Goal: Information Seeking & Learning: Learn about a topic

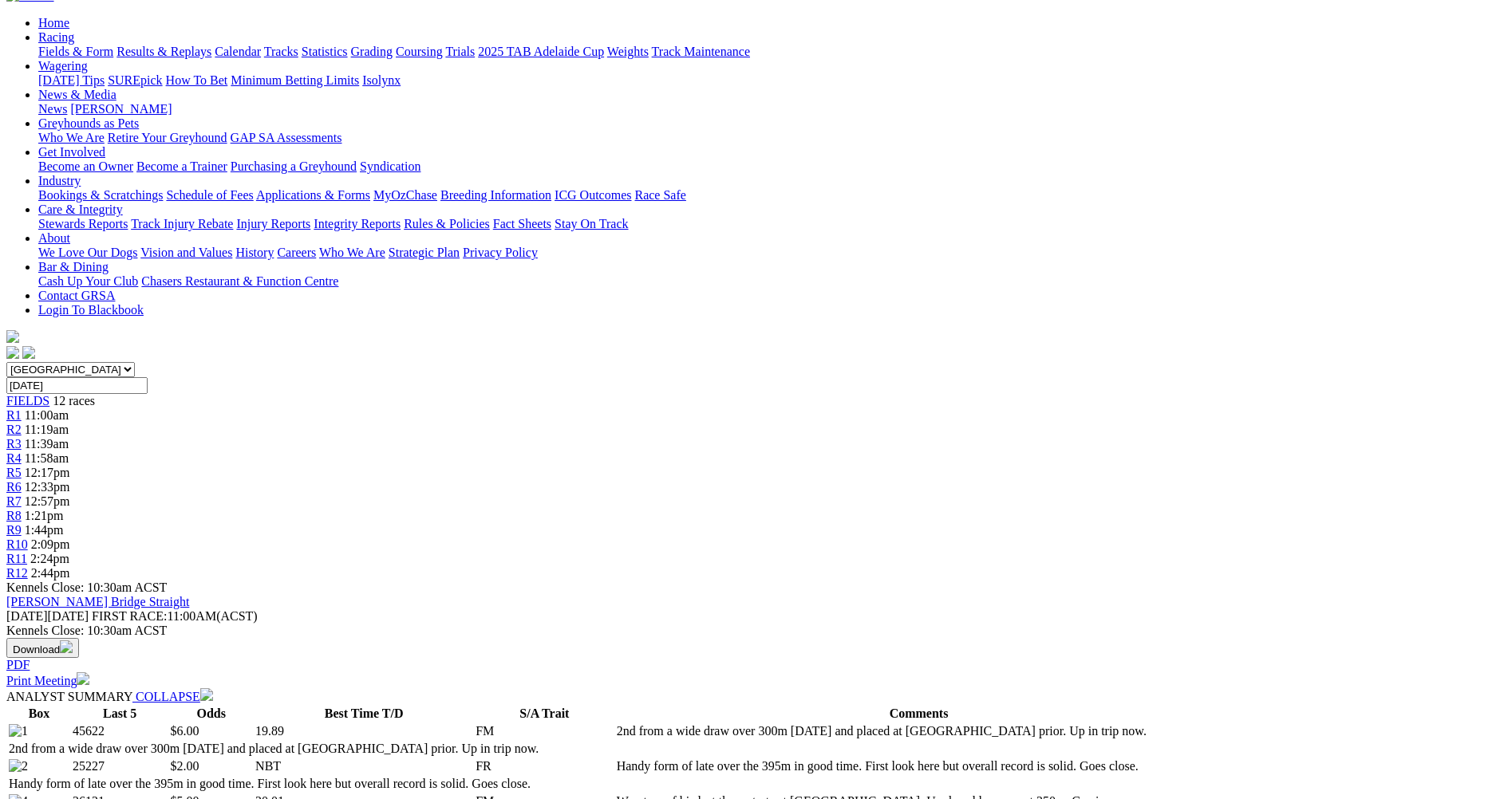
scroll to position [80, 0]
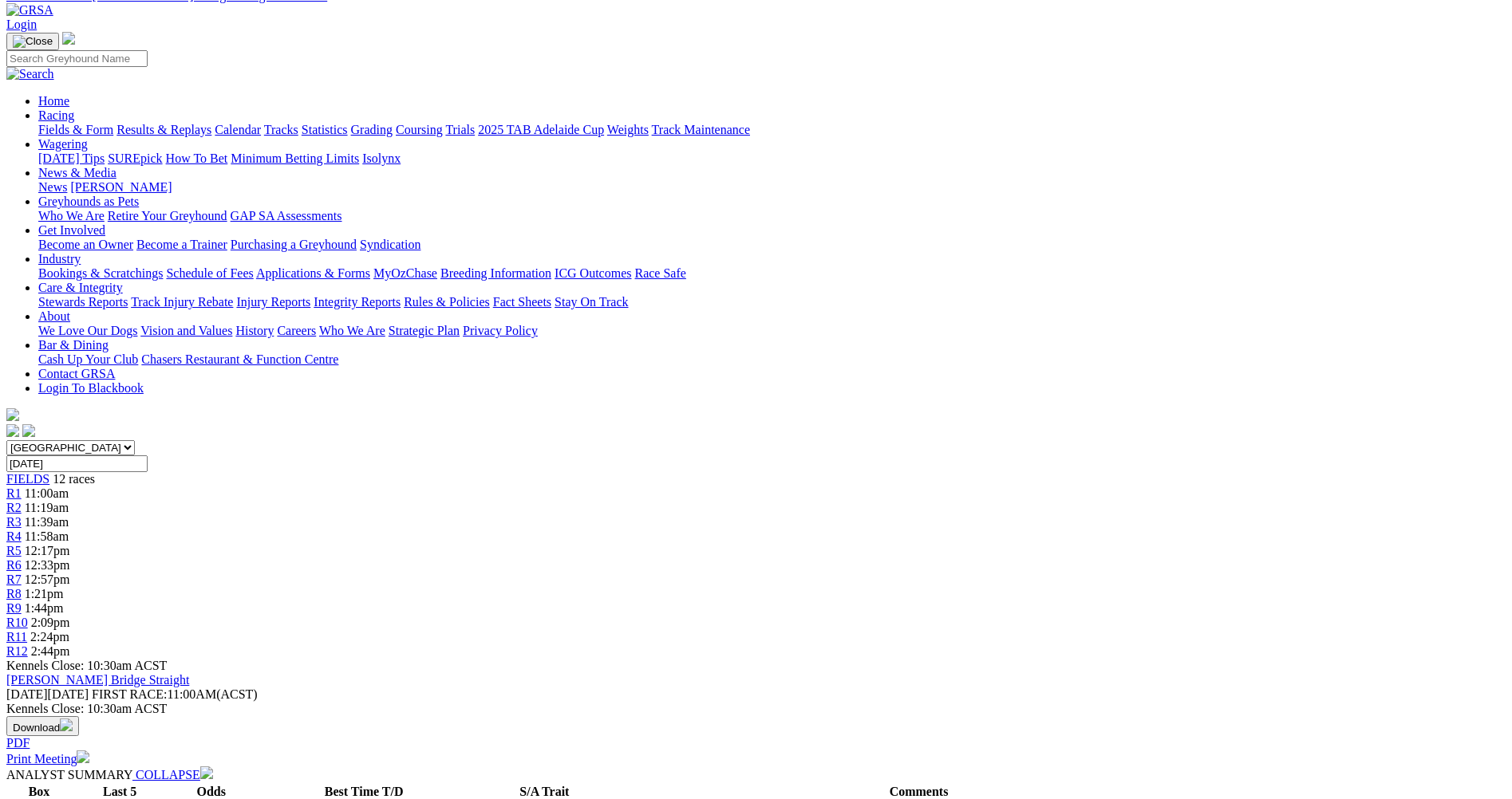
click at [21, 487] on span "R1" at bounding box center [14, 493] width 15 height 14
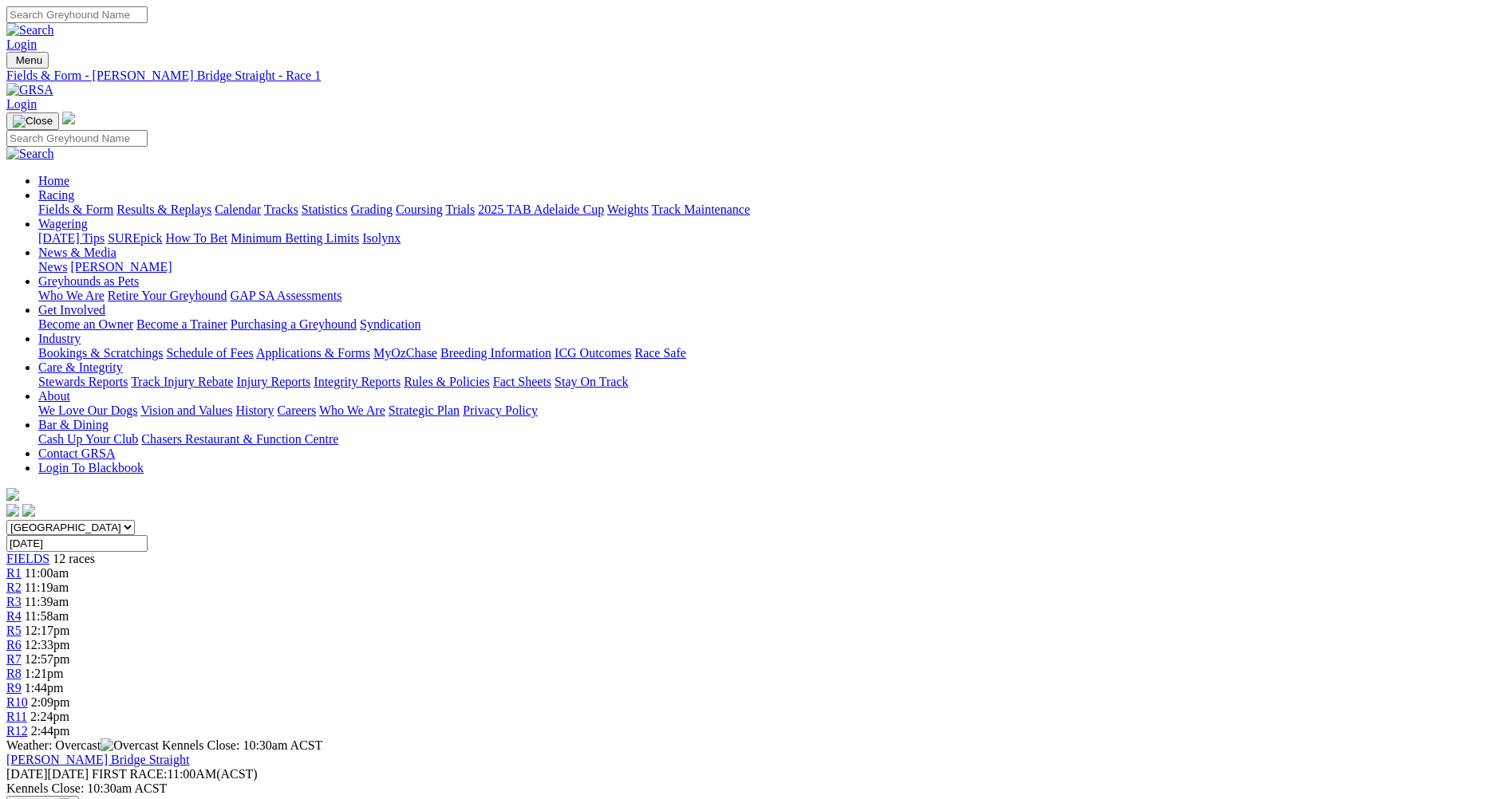
click at [457, 581] on div "R2 11:19am" at bounding box center [756, 588] width 1499 height 15
click at [21, 595] on span "R3" at bounding box center [14, 601] width 15 height 14
click at [68, 609] on span "11:58am" at bounding box center [46, 616] width 44 height 14
click at [21, 624] on span "R5" at bounding box center [14, 631] width 15 height 14
click at [757, 638] on div "R6 12:33pm" at bounding box center [756, 645] width 1499 height 15
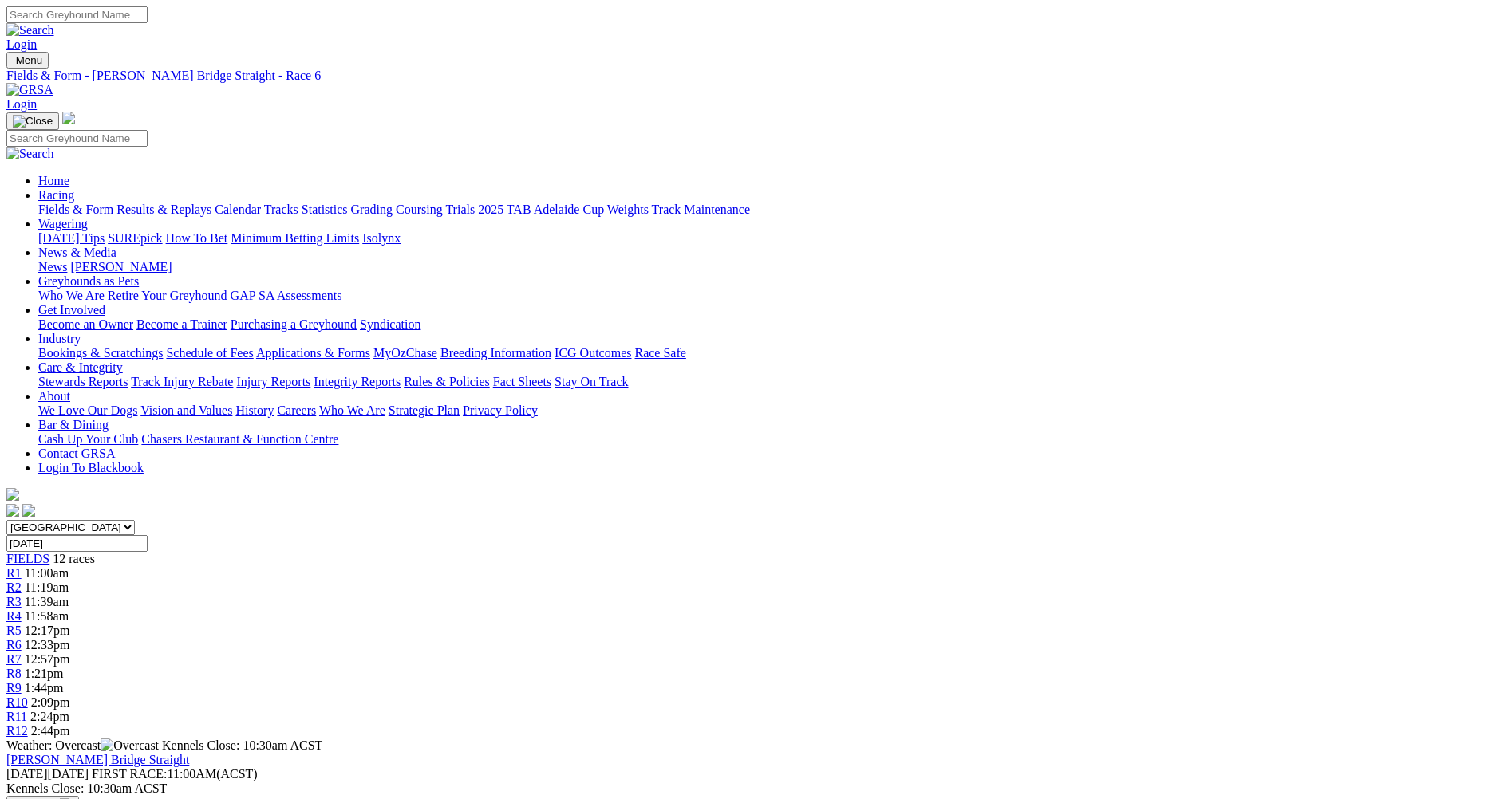
click at [70, 653] on span "12:57pm" at bounding box center [47, 659] width 46 height 14
click at [21, 667] on span "R8" at bounding box center [14, 674] width 15 height 14
click at [983, 681] on div "R9 1:44pm" at bounding box center [756, 688] width 1499 height 15
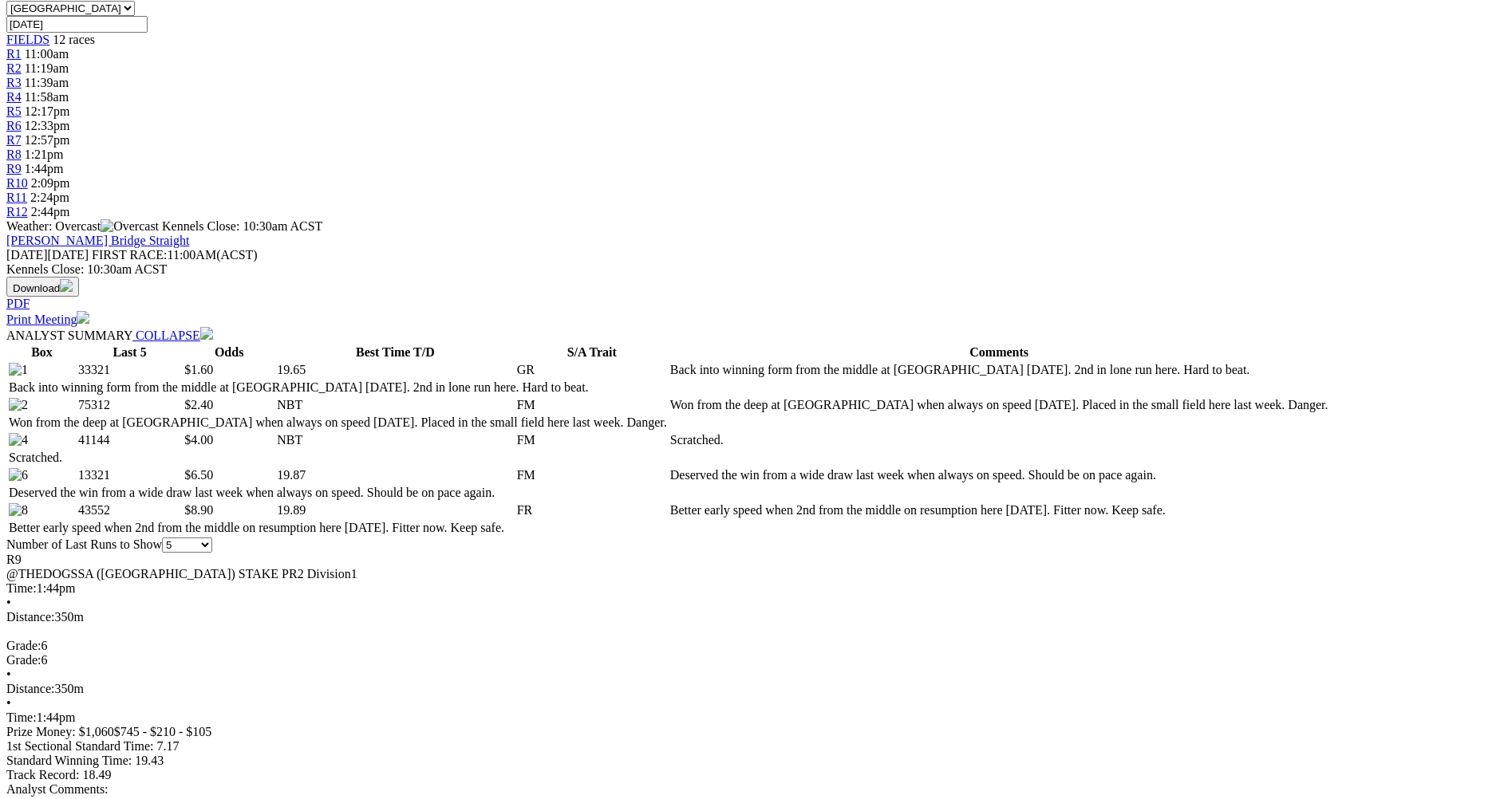
scroll to position [159, 0]
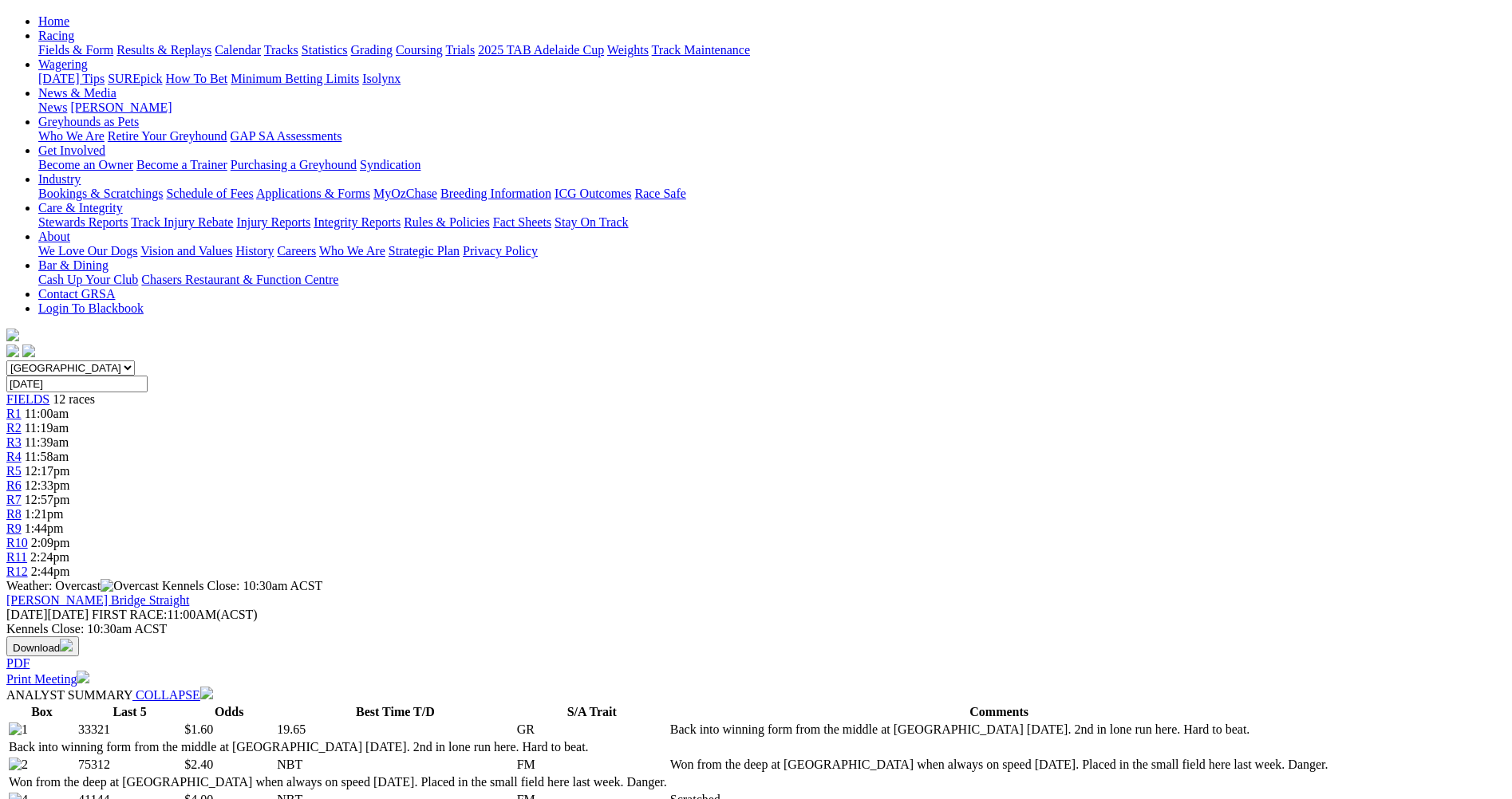
click at [1063, 536] on div "R10 2:09pm" at bounding box center [756, 544] width 1499 height 15
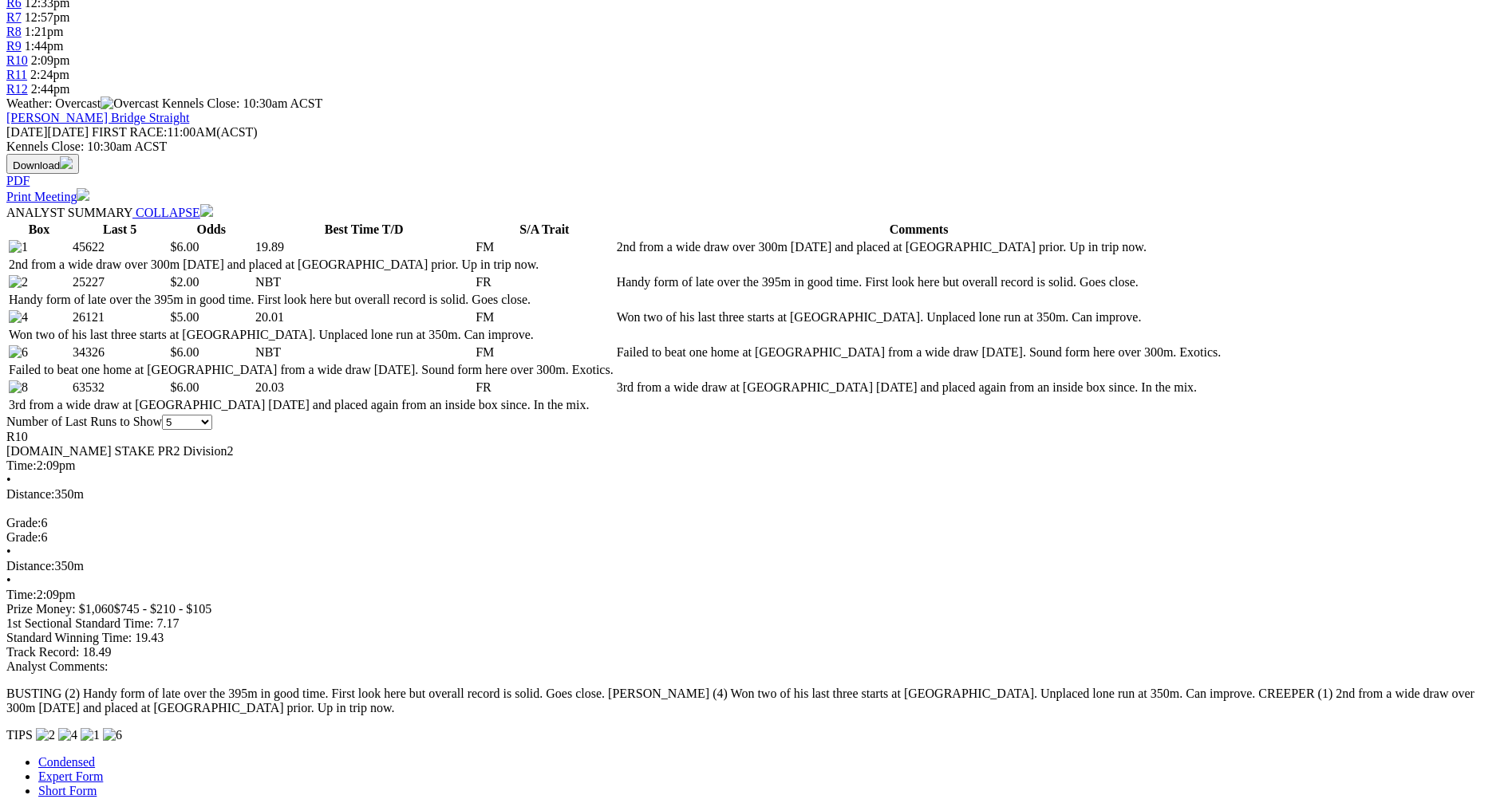
scroll to position [638, 0]
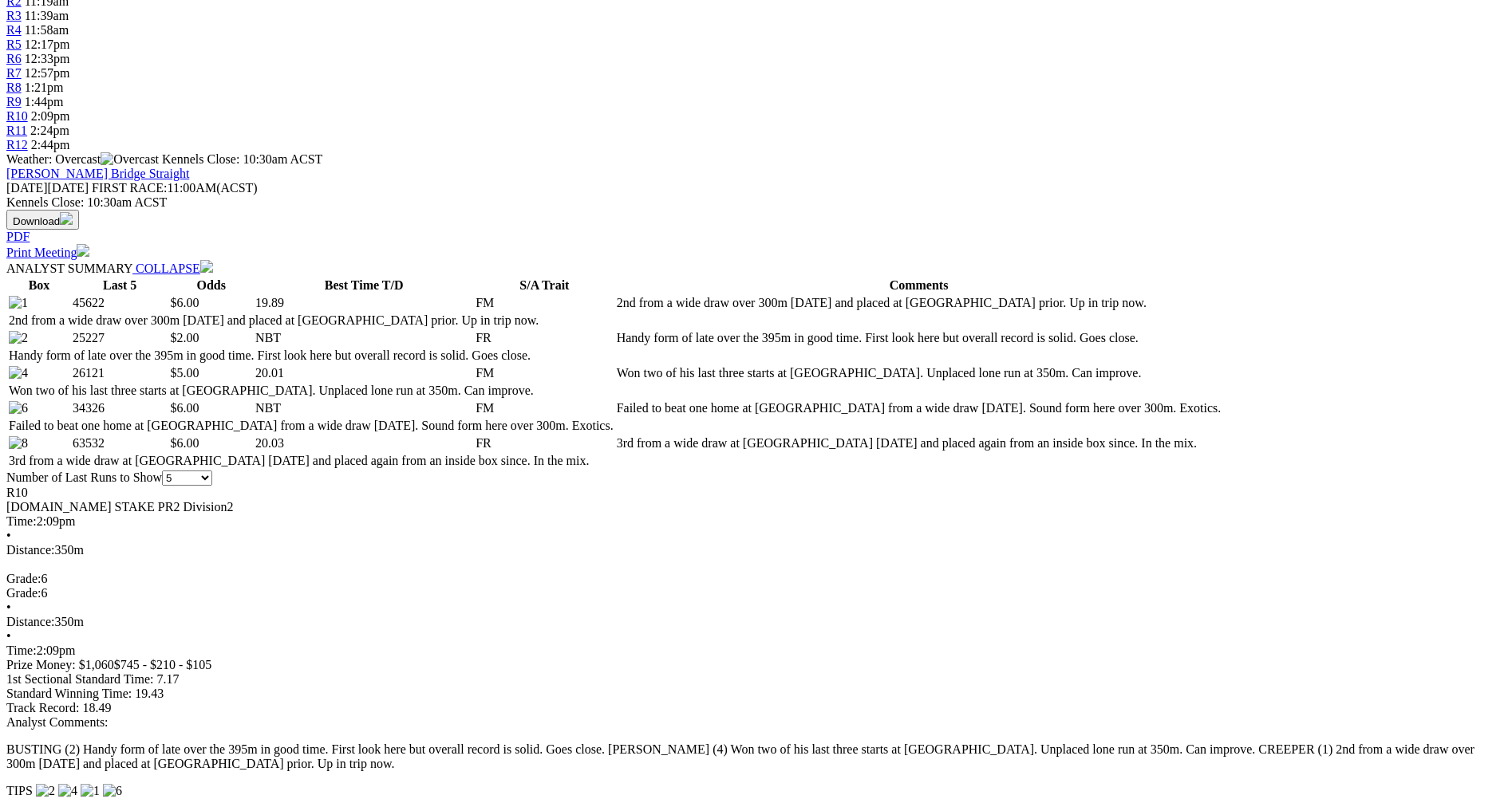
scroll to position [558, 0]
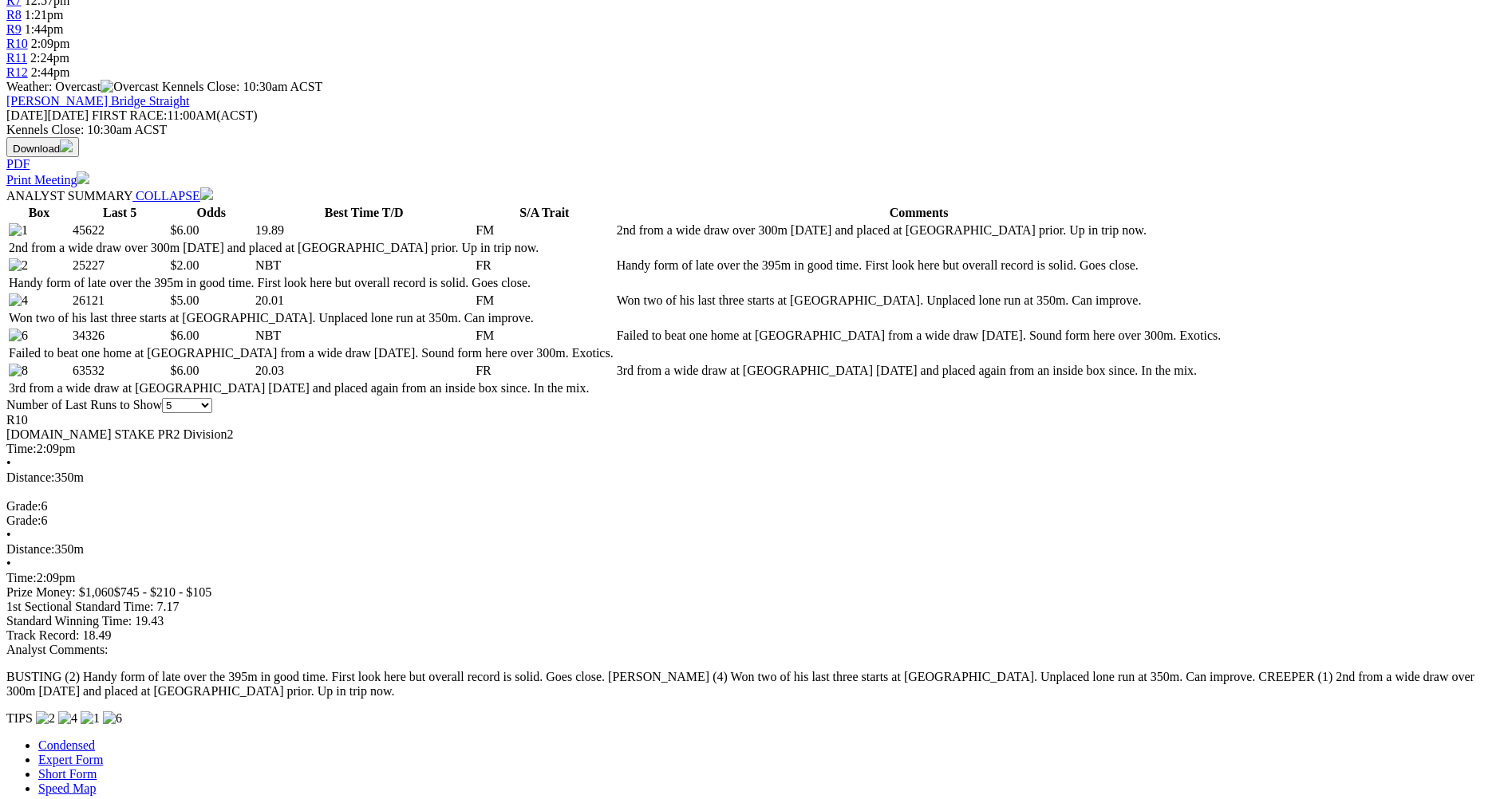
scroll to position [718, 0]
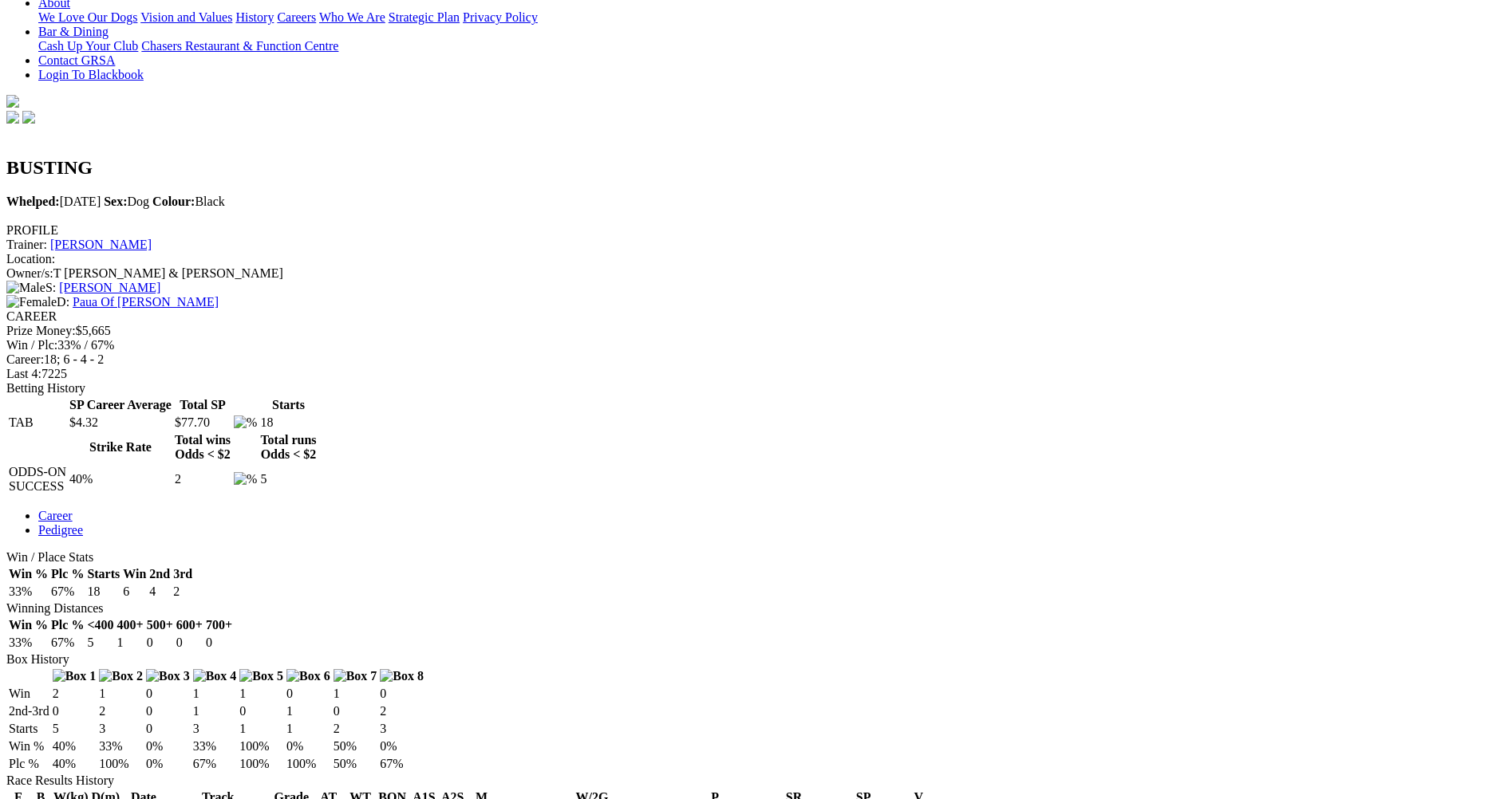
scroll to position [399, 0]
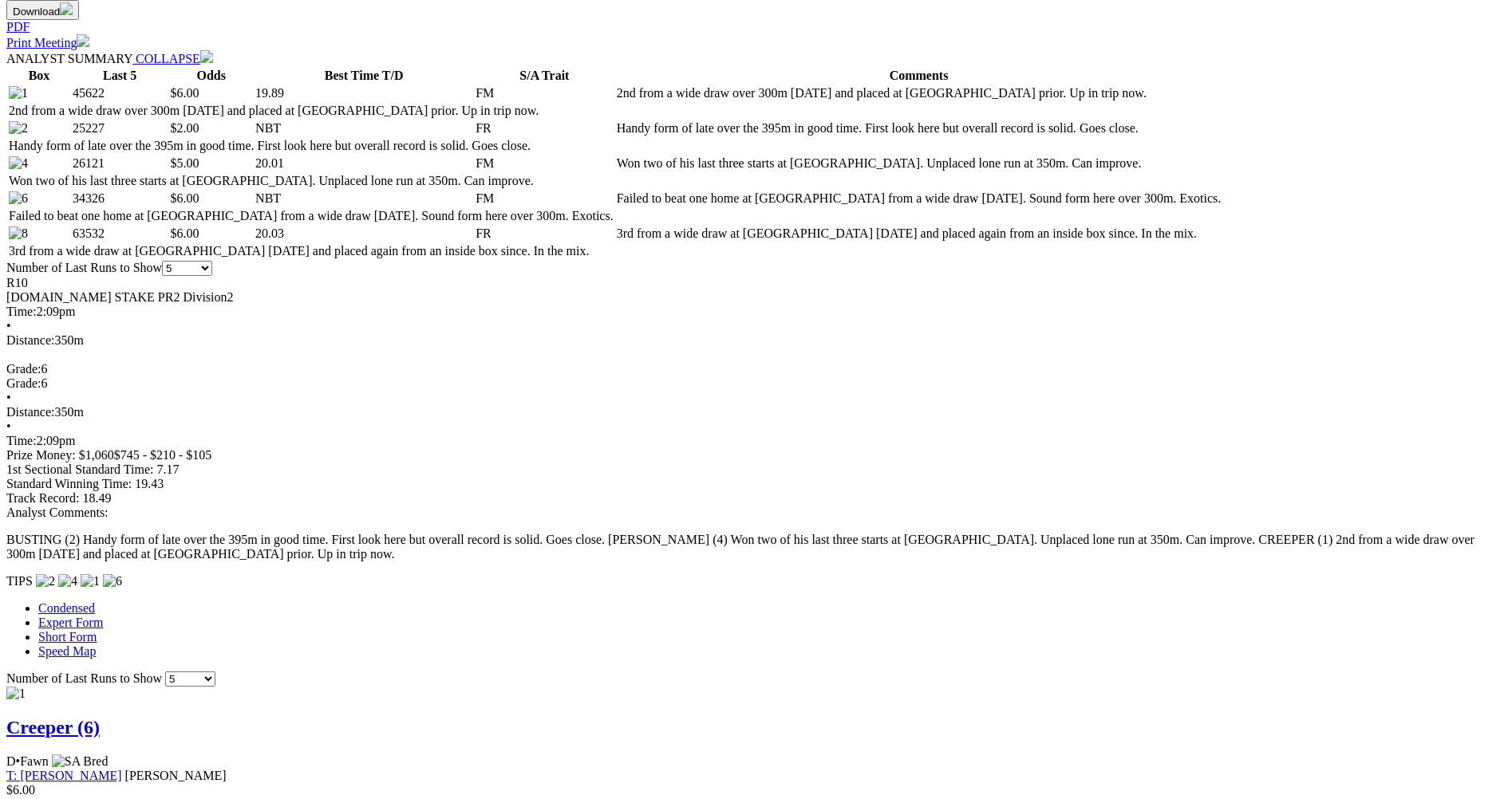
scroll to position [797, 0]
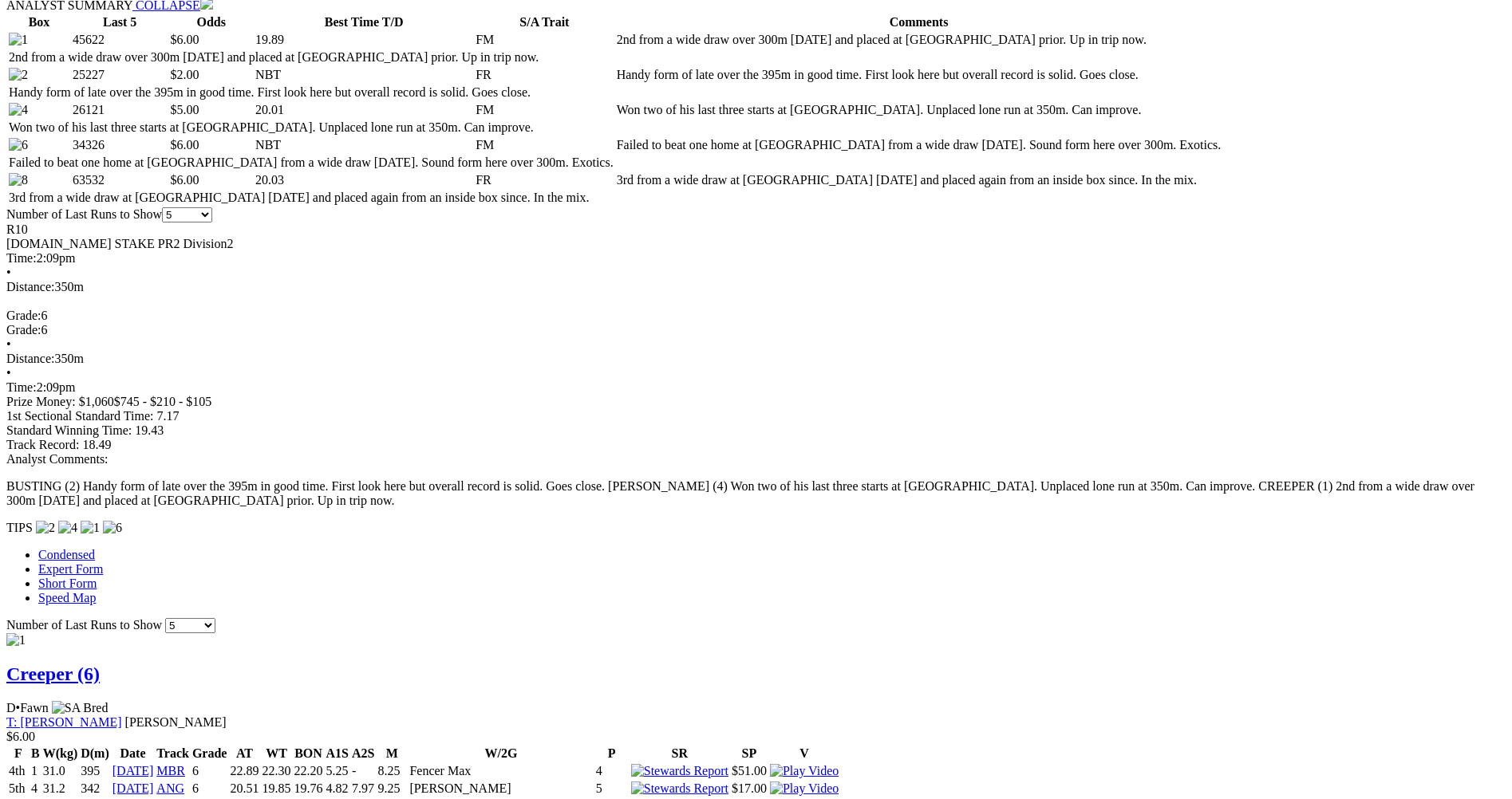
scroll to position [877, 0]
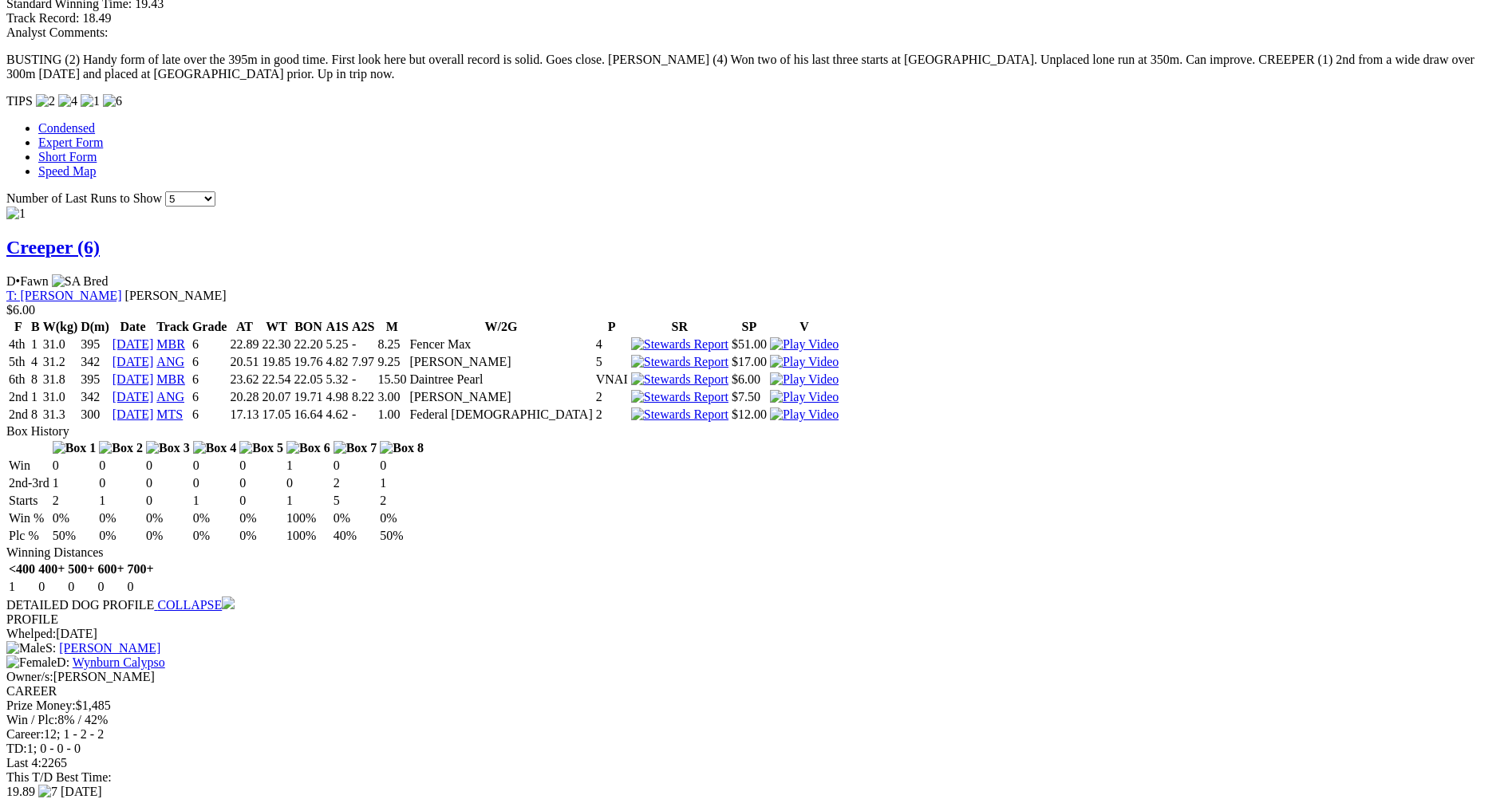
scroll to position [1436, 0]
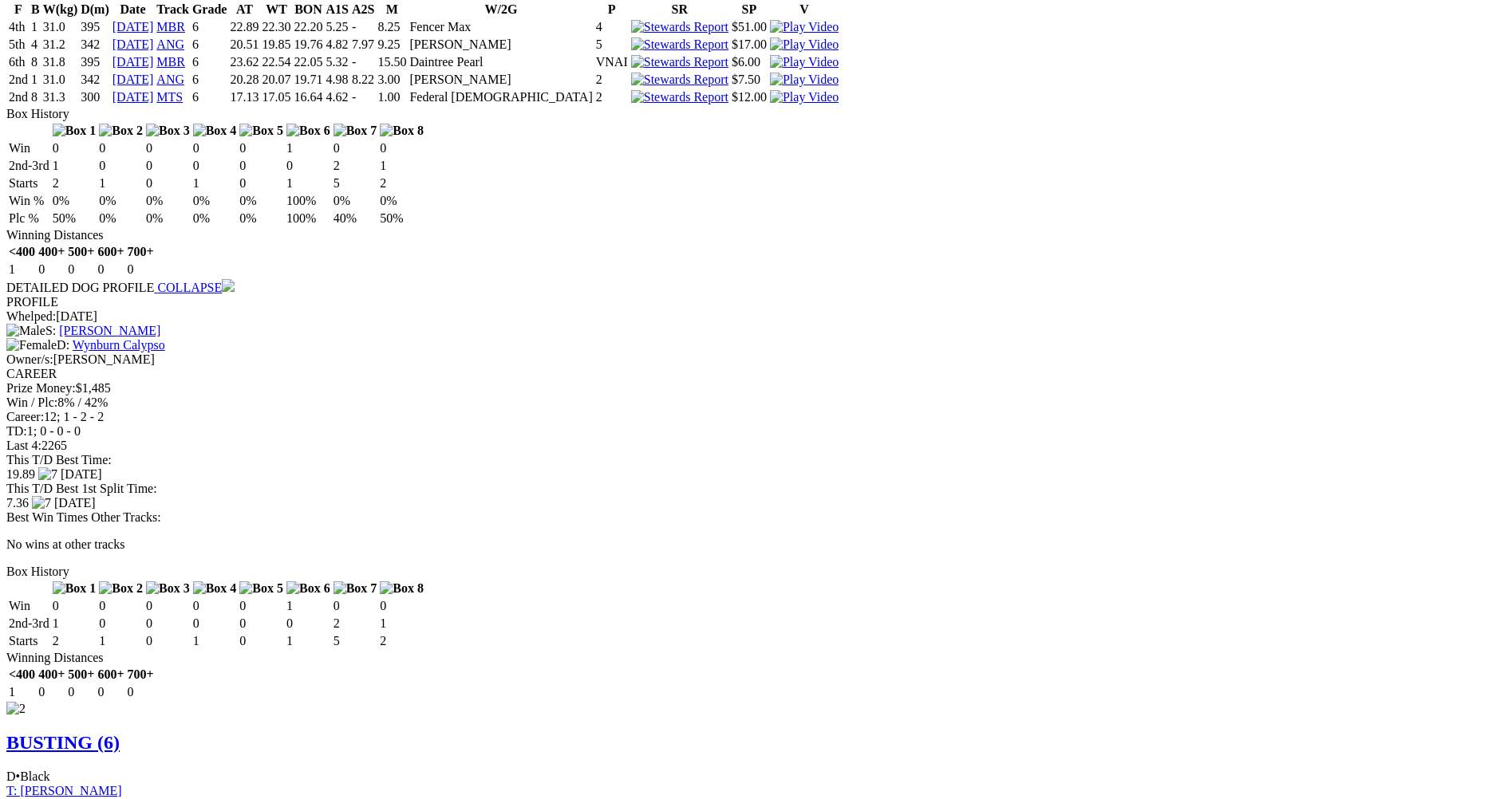
scroll to position [1596, 0]
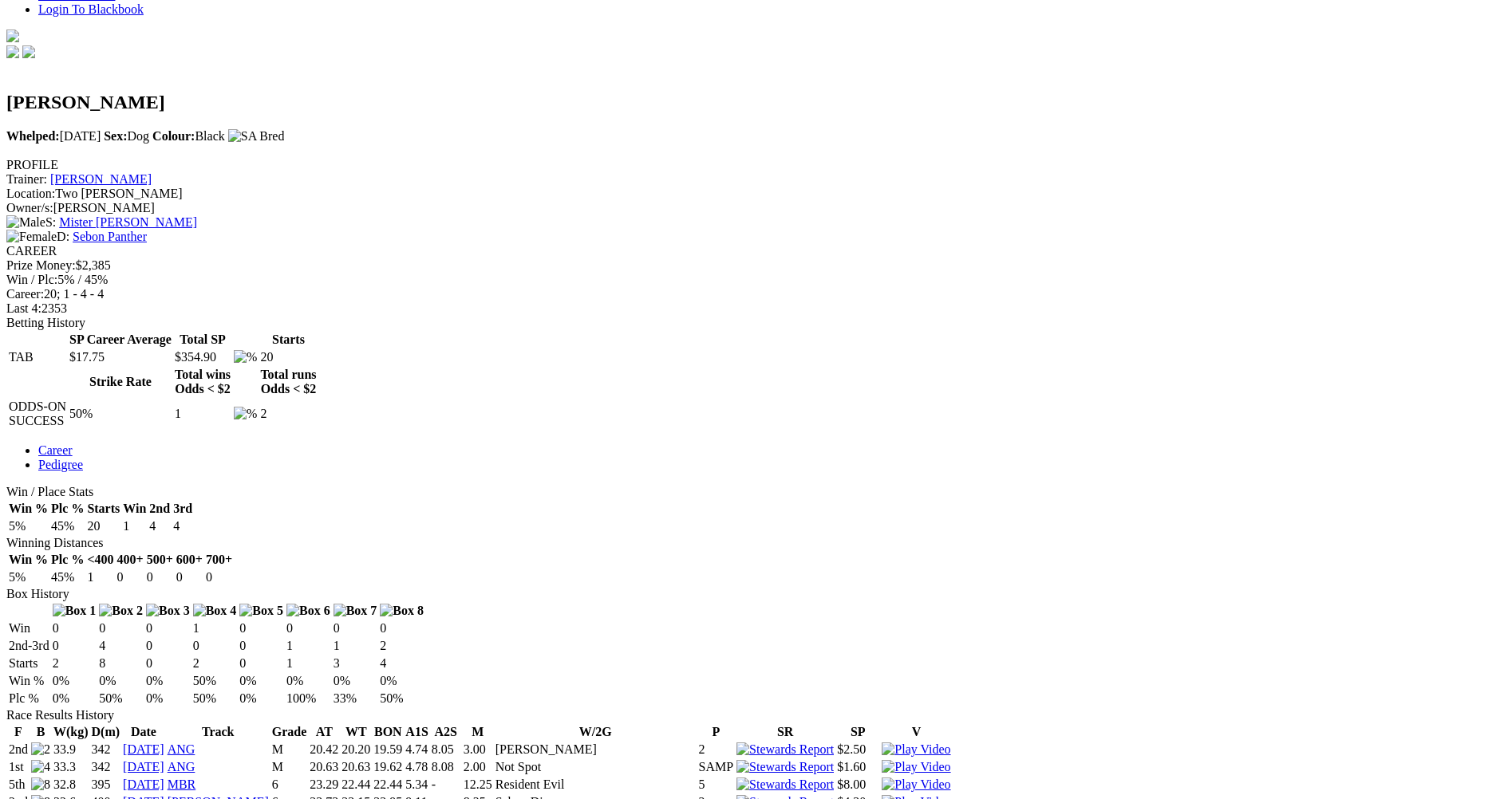
scroll to position [478, 0]
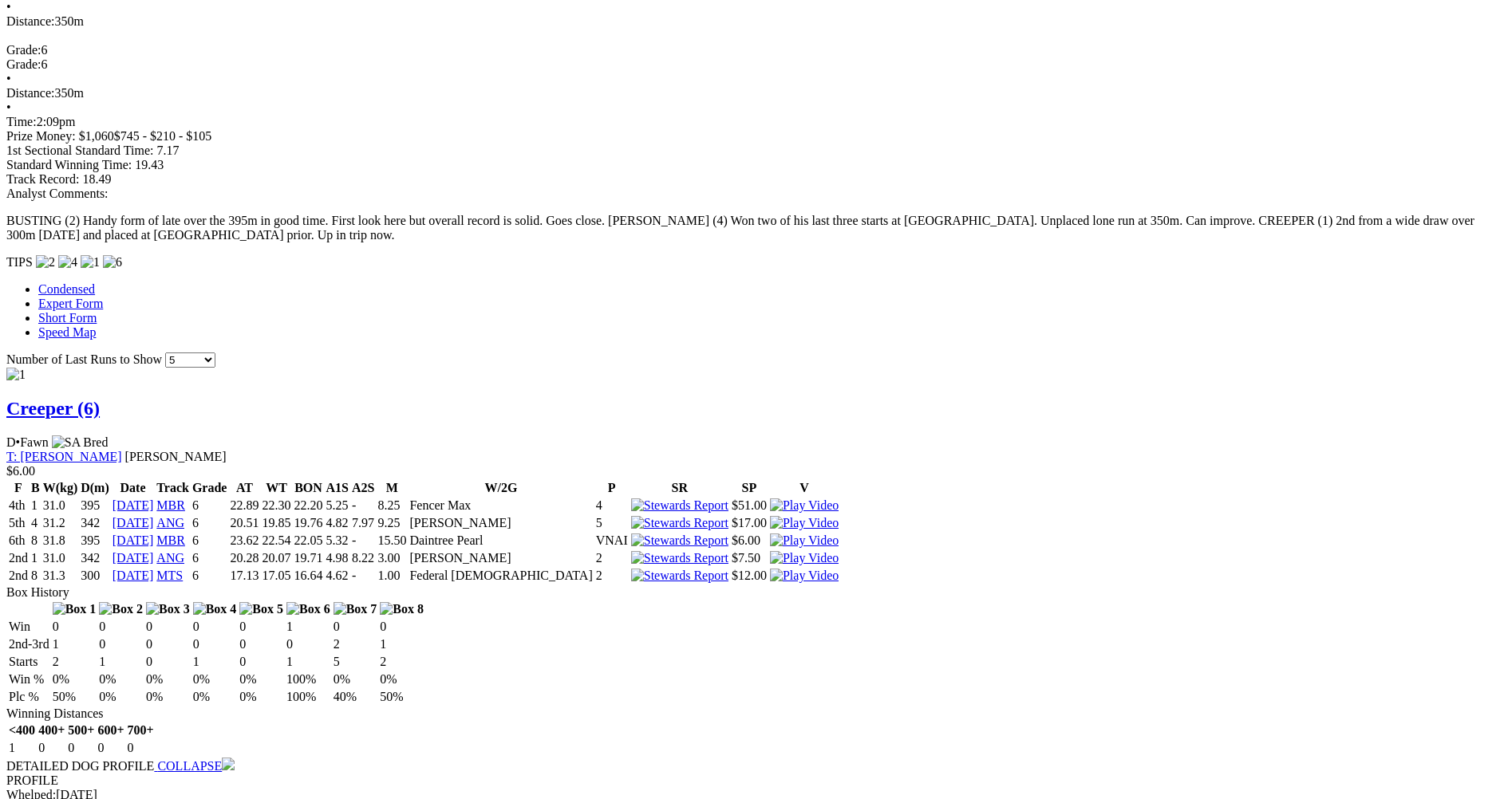
scroll to position [1116, 0]
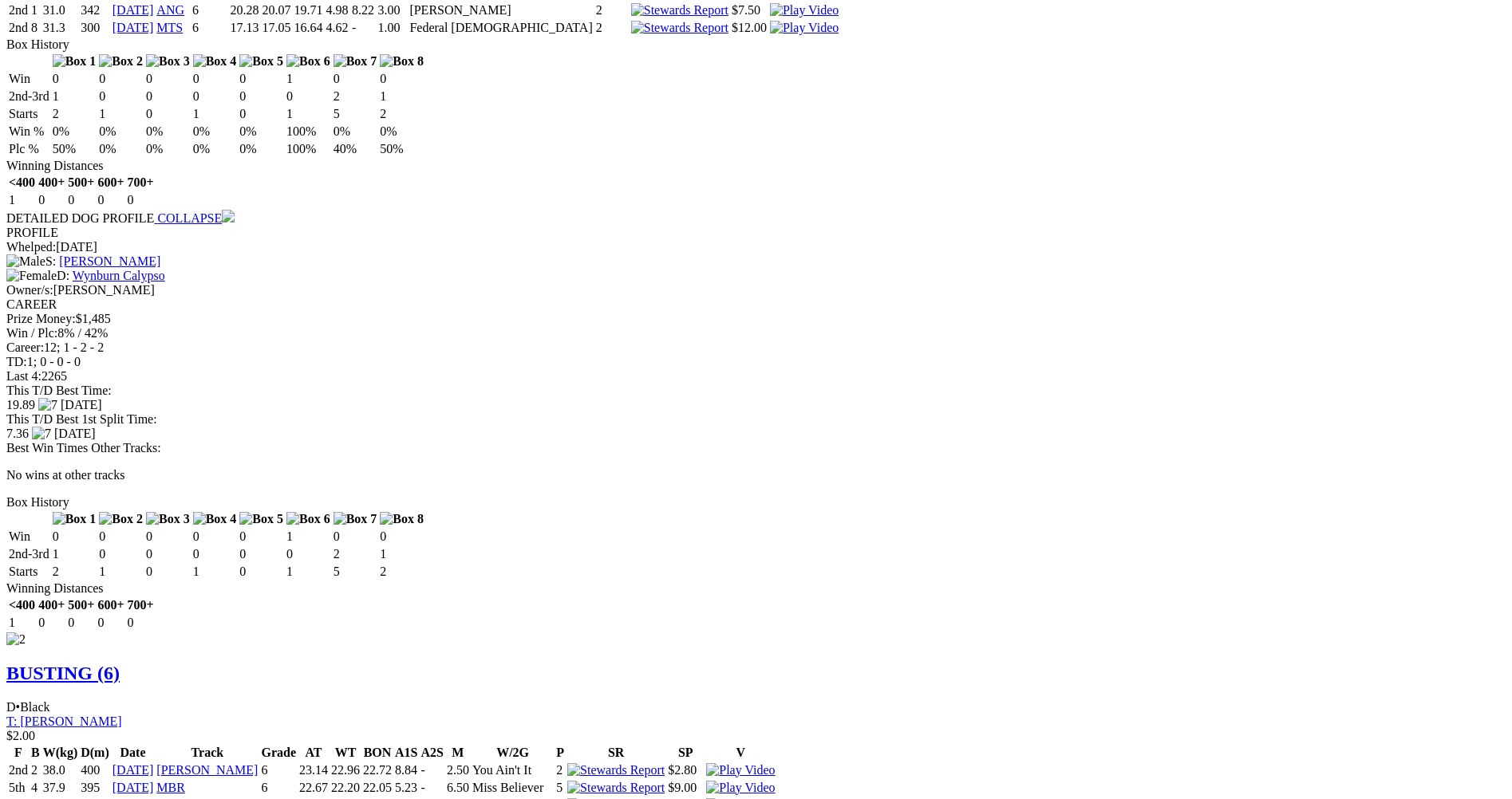
scroll to position [1683, 0]
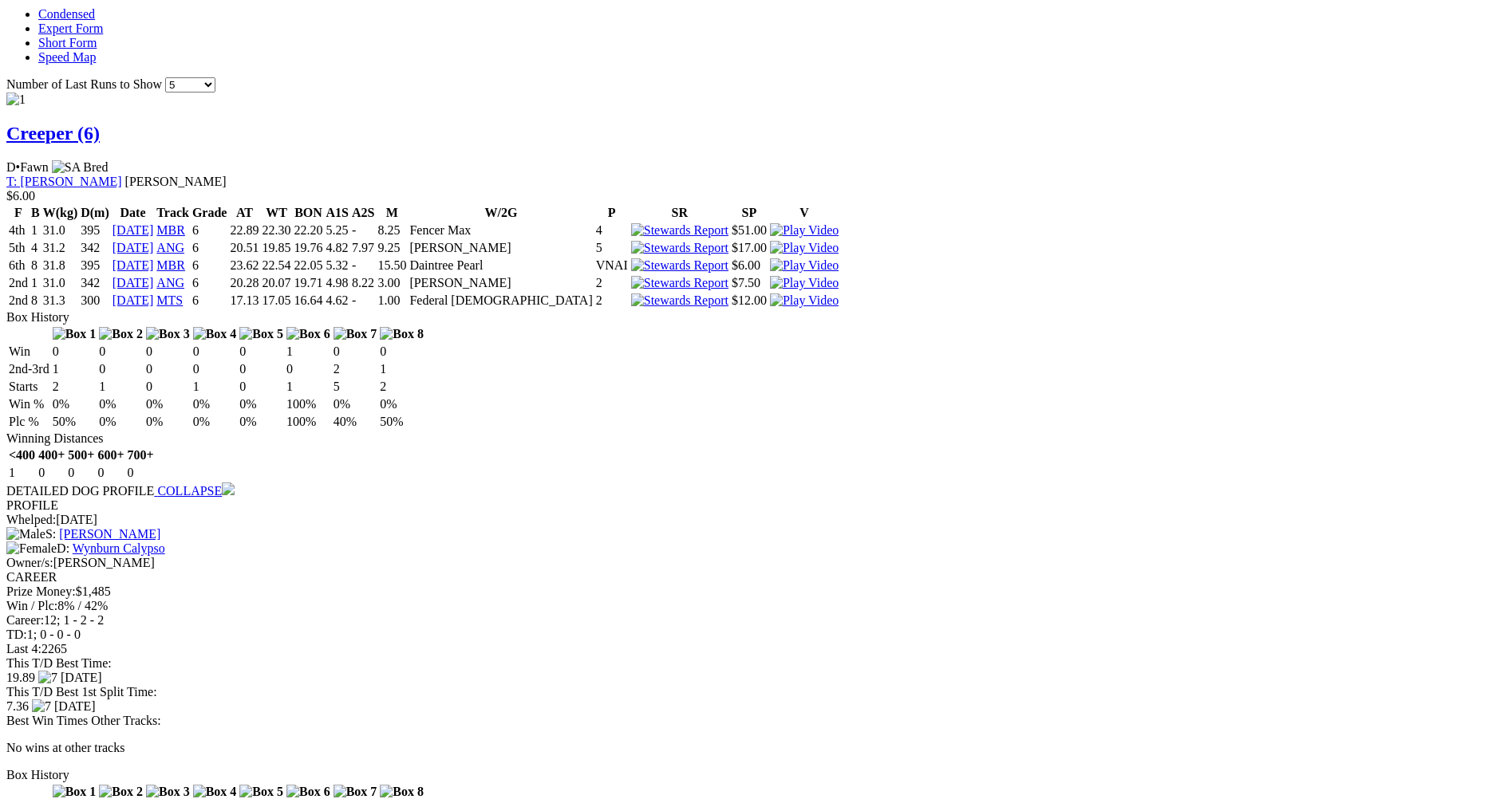
scroll to position [1285, 0]
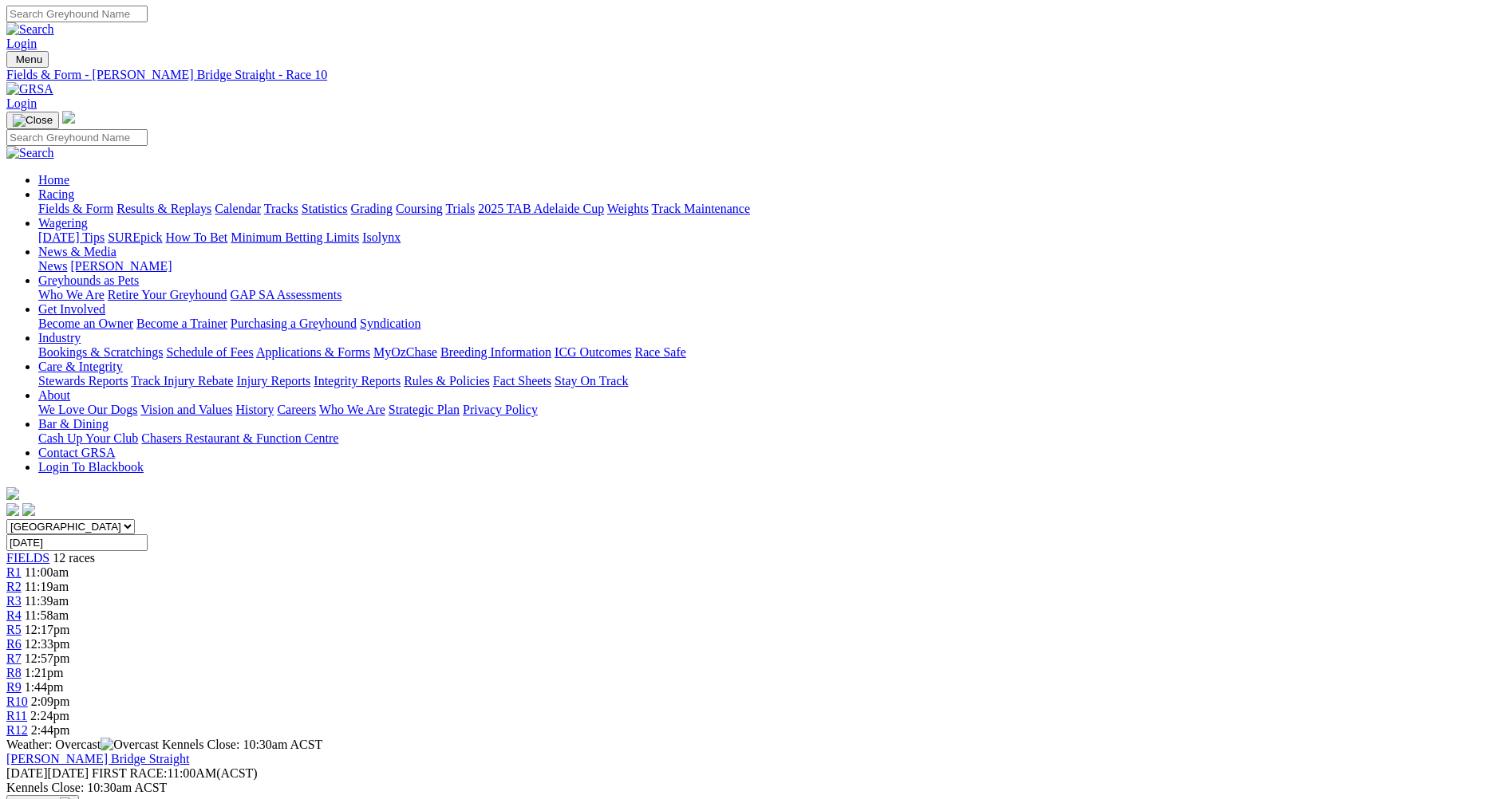
scroll to position [0, 0]
click at [27, 709] on span "R11" at bounding box center [16, 716] width 20 height 14
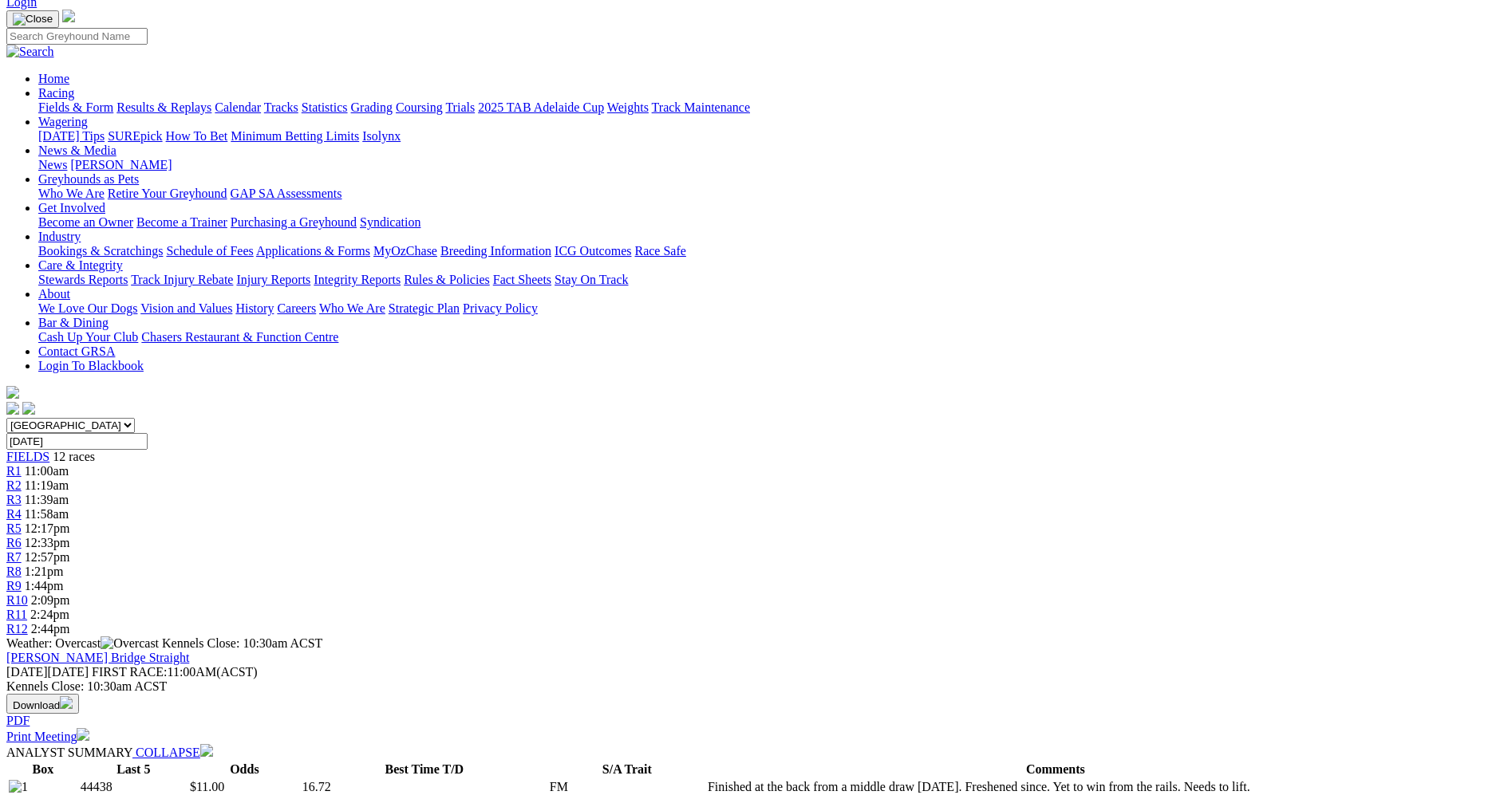
scroll to position [319, 0]
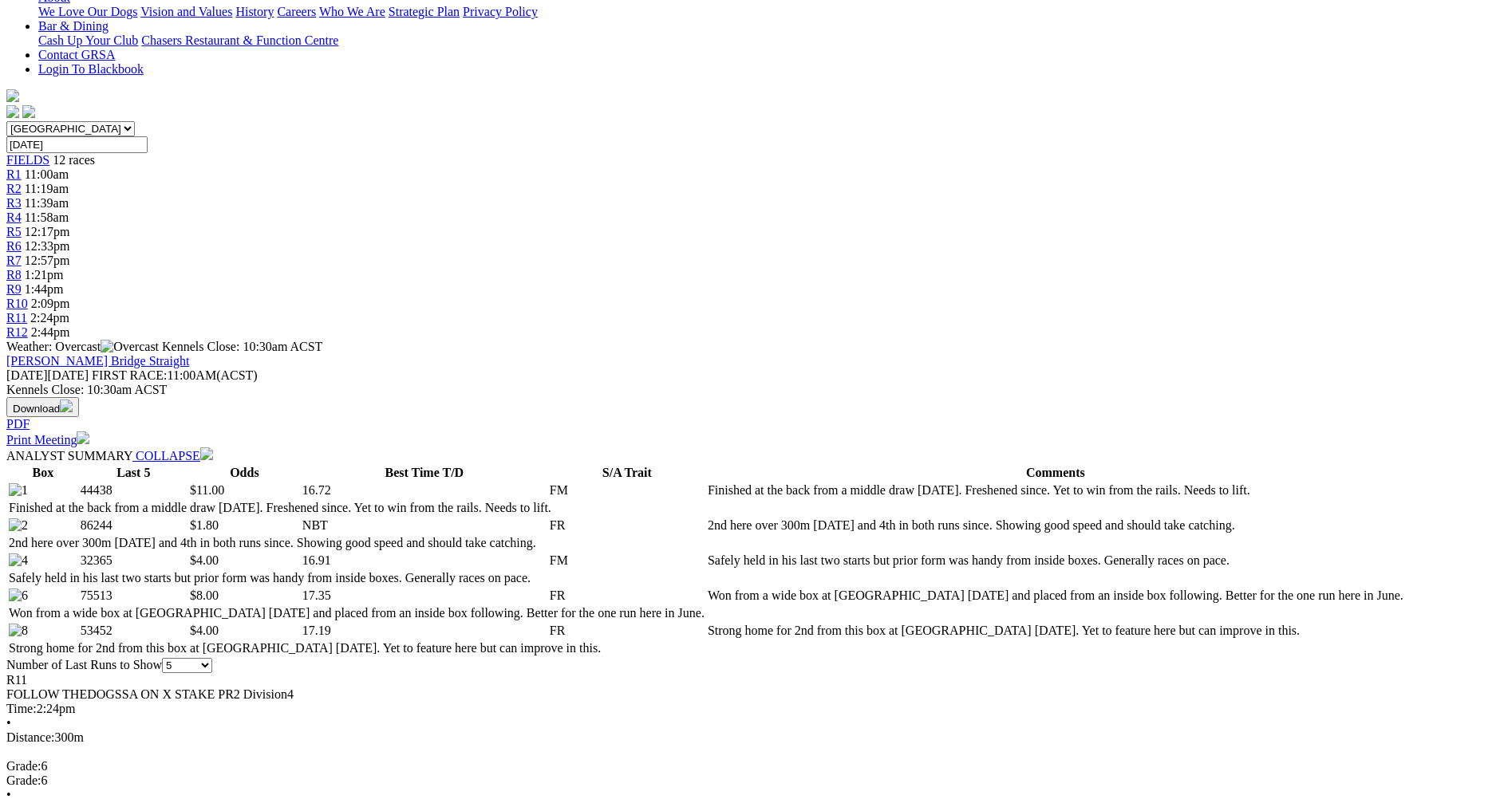
scroll to position [558, 0]
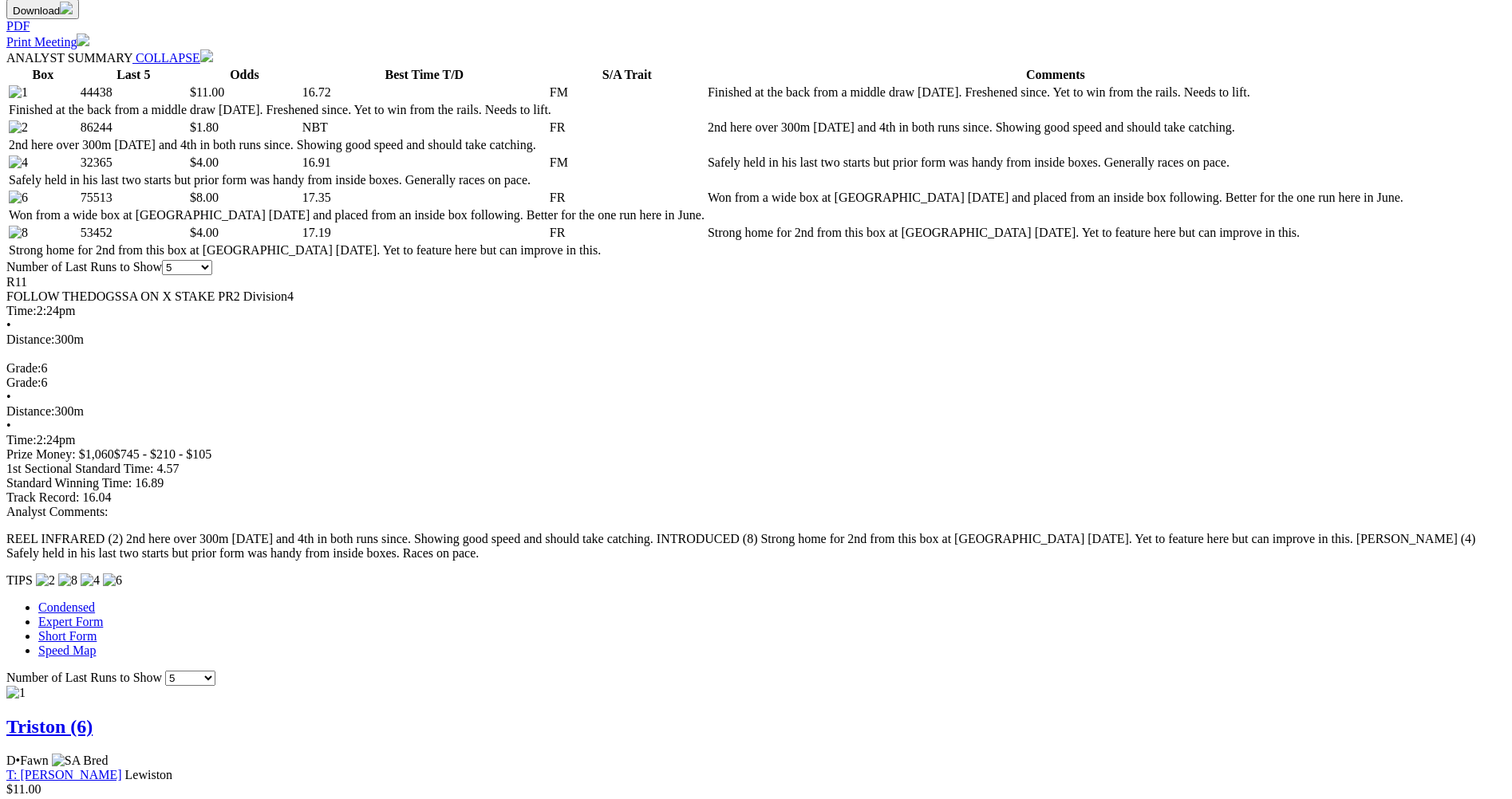
scroll to position [797, 0]
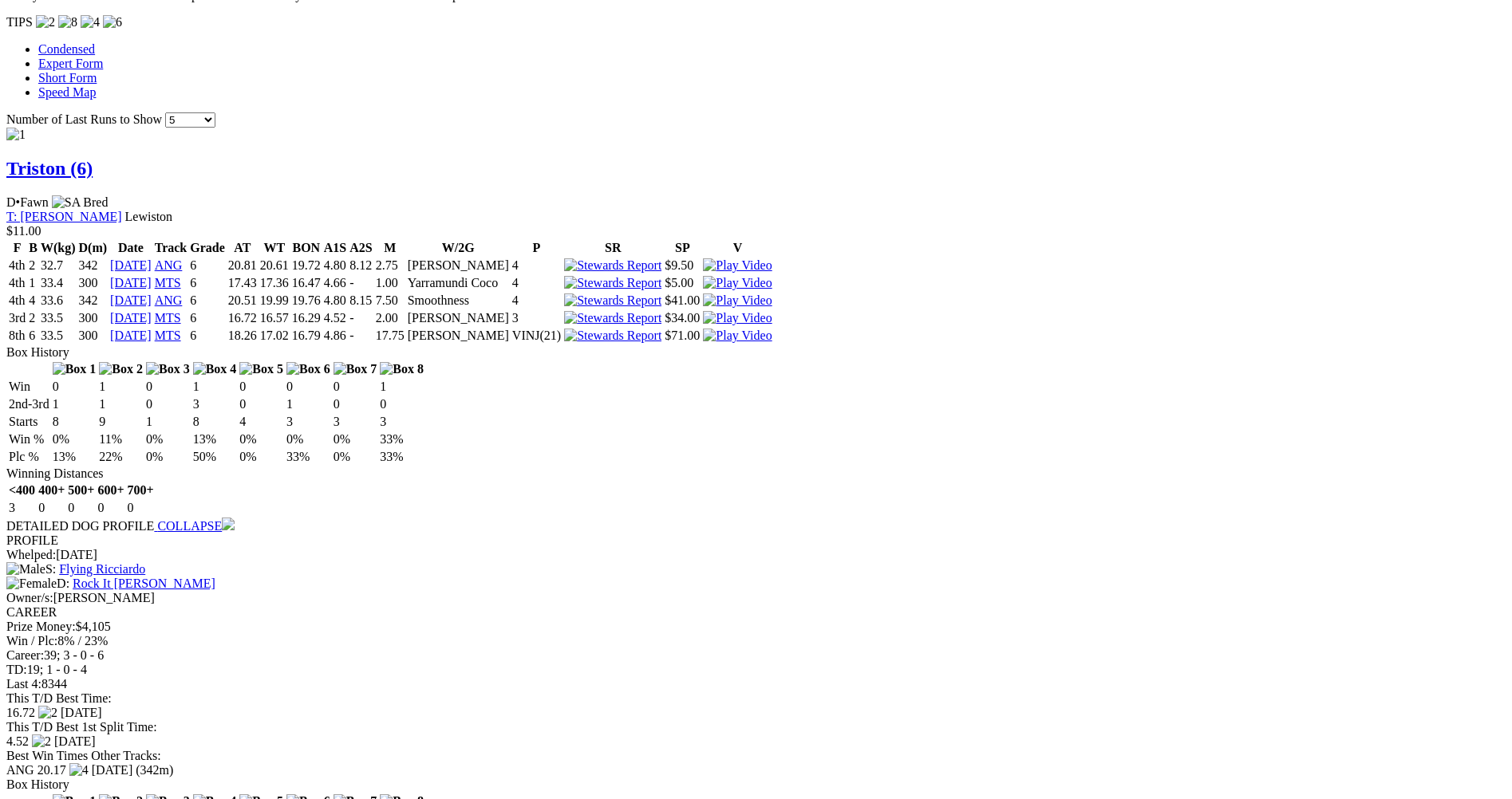
scroll to position [1356, 0]
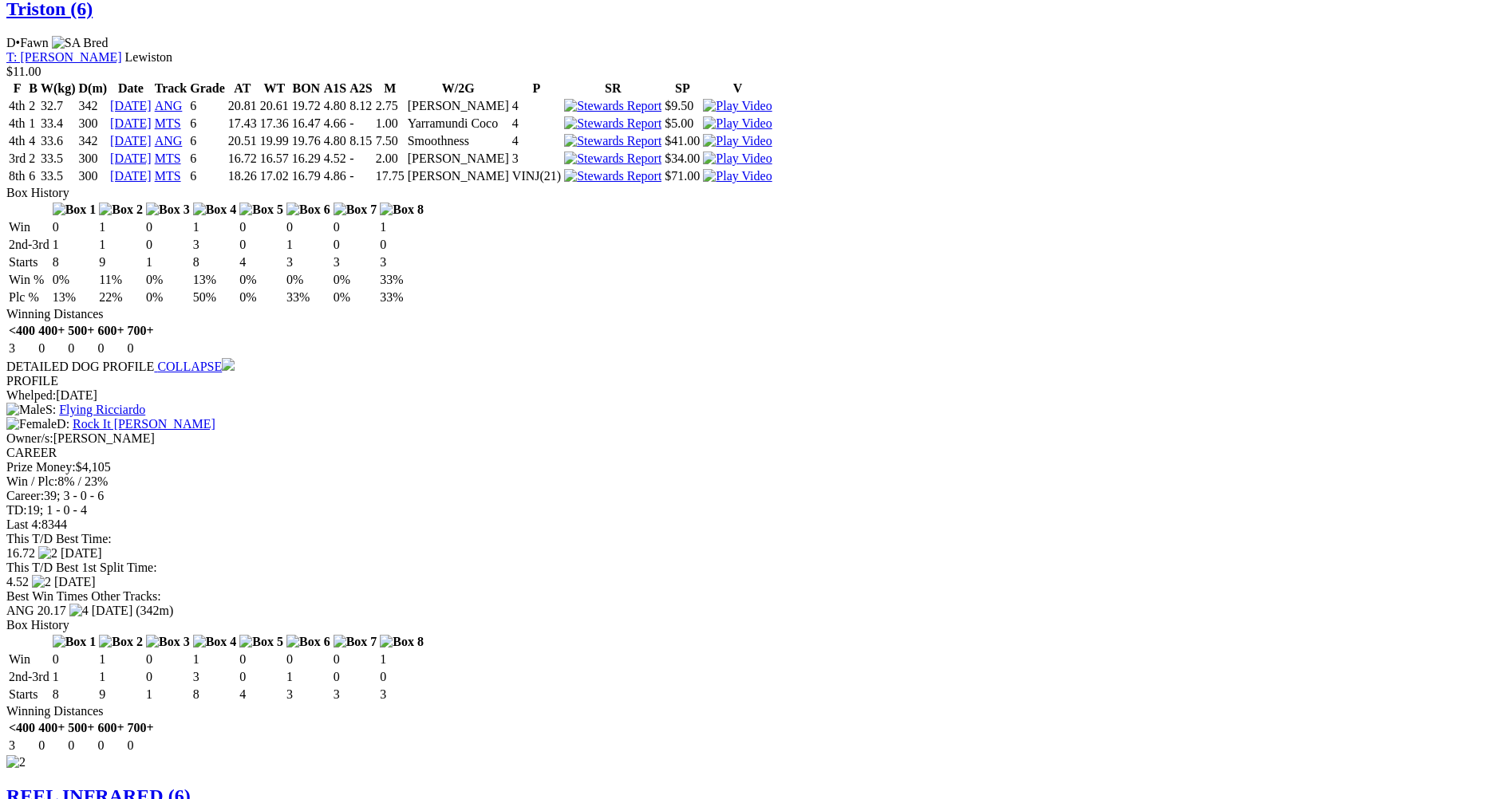
scroll to position [1516, 0]
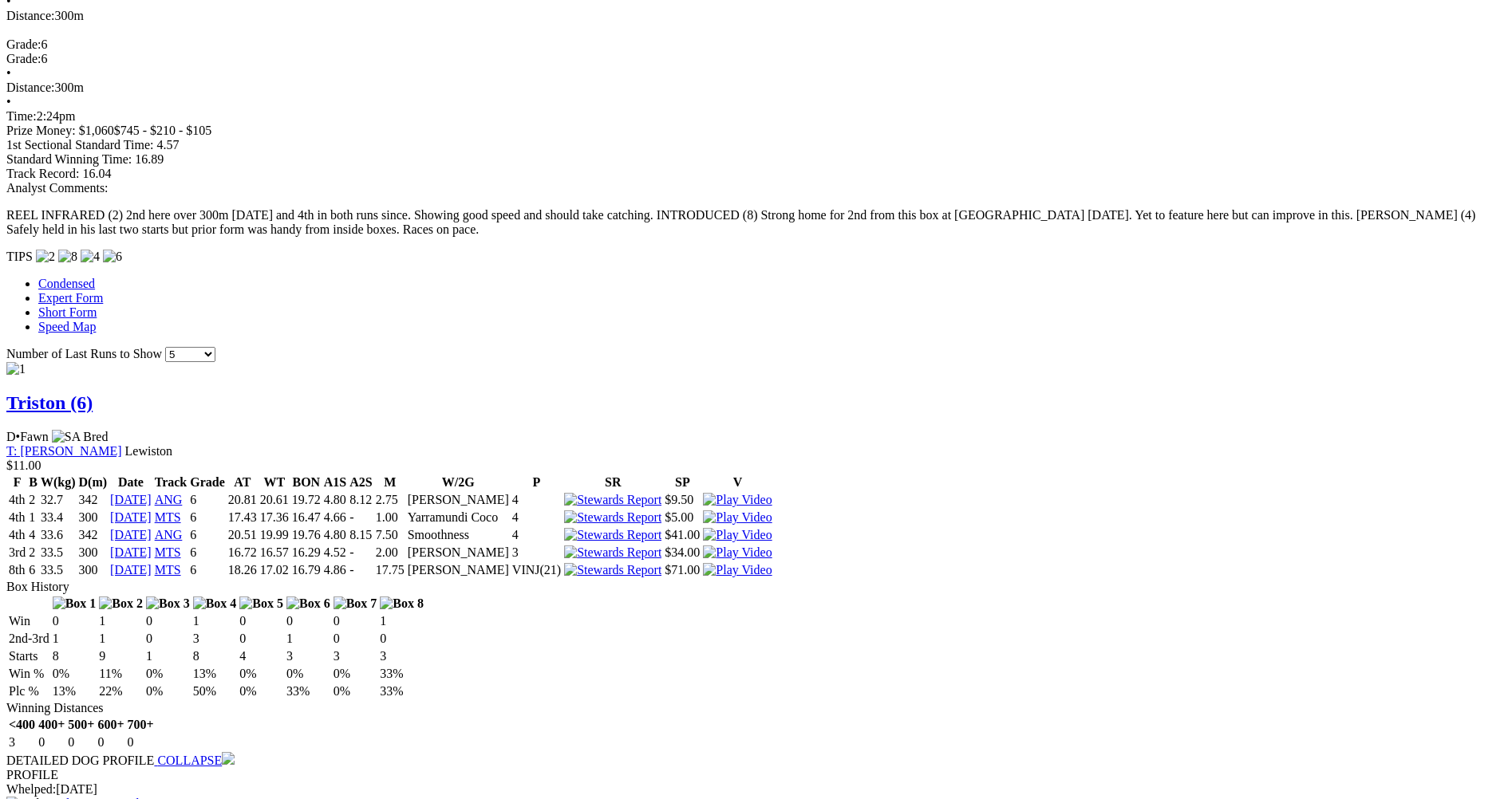
scroll to position [1116, 0]
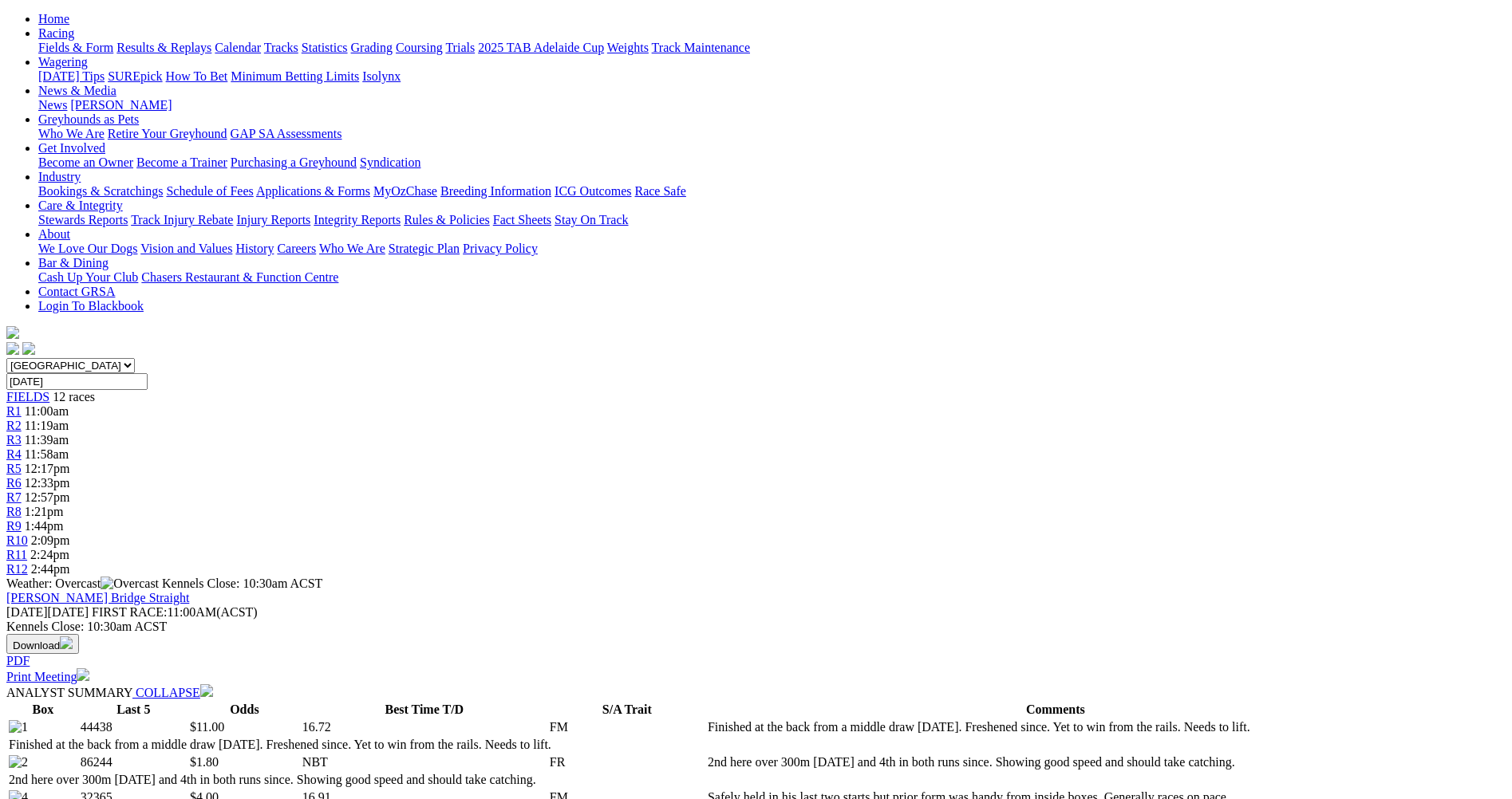
scroll to position [159, 0]
click at [1221, 565] on div "R12 2:44pm" at bounding box center [756, 572] width 1499 height 15
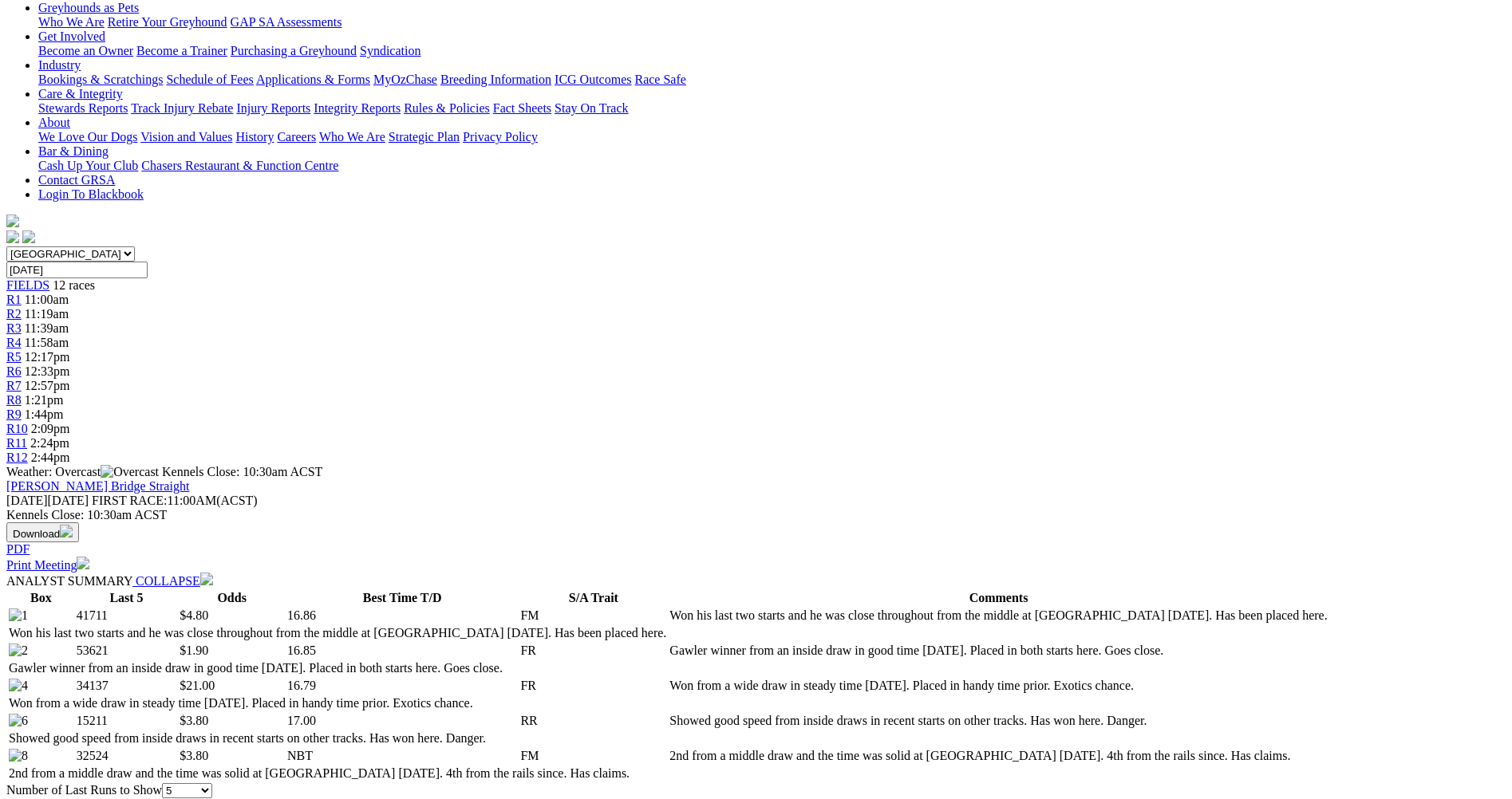
scroll to position [319, 0]
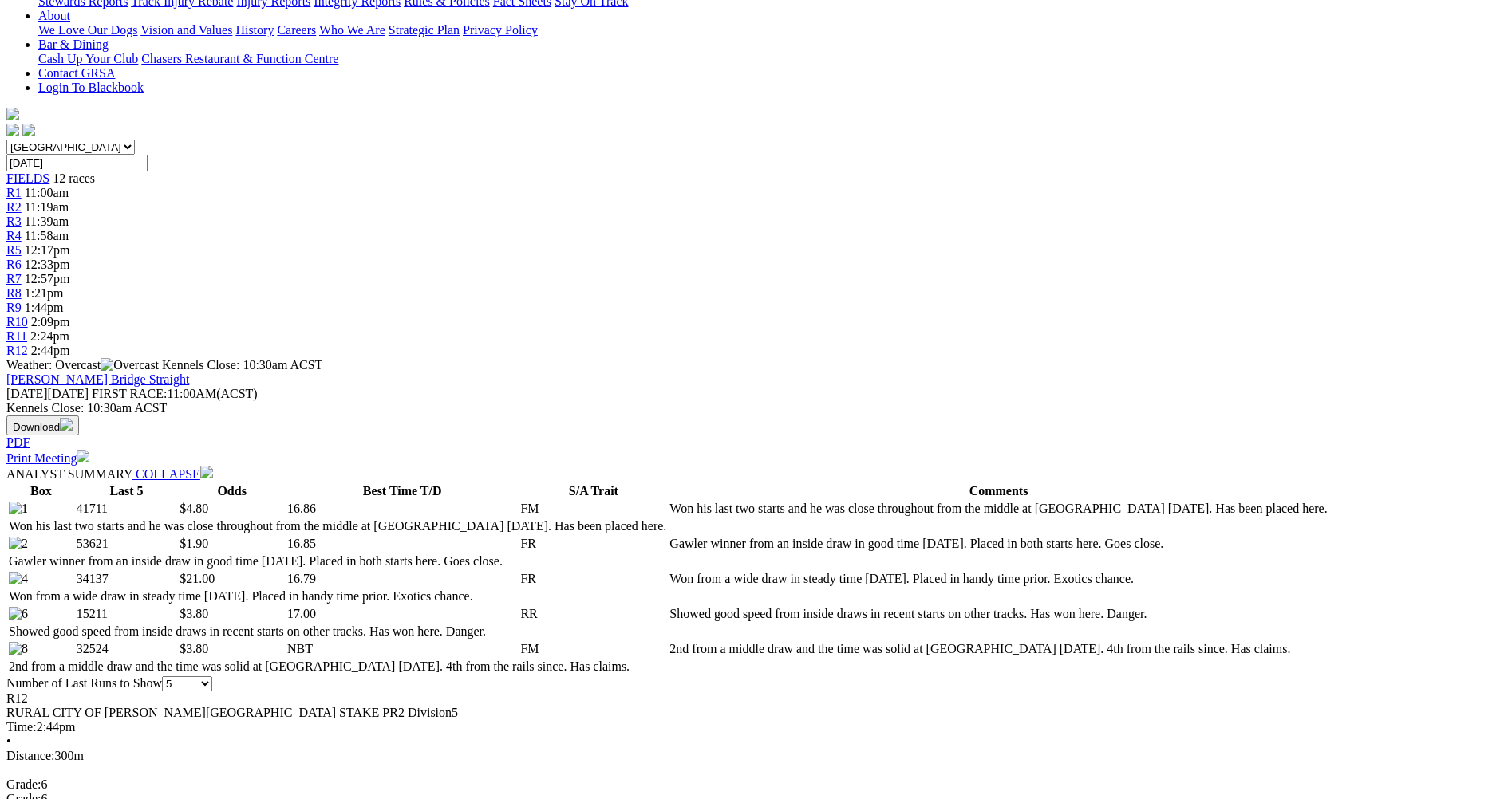
scroll to position [478, 0]
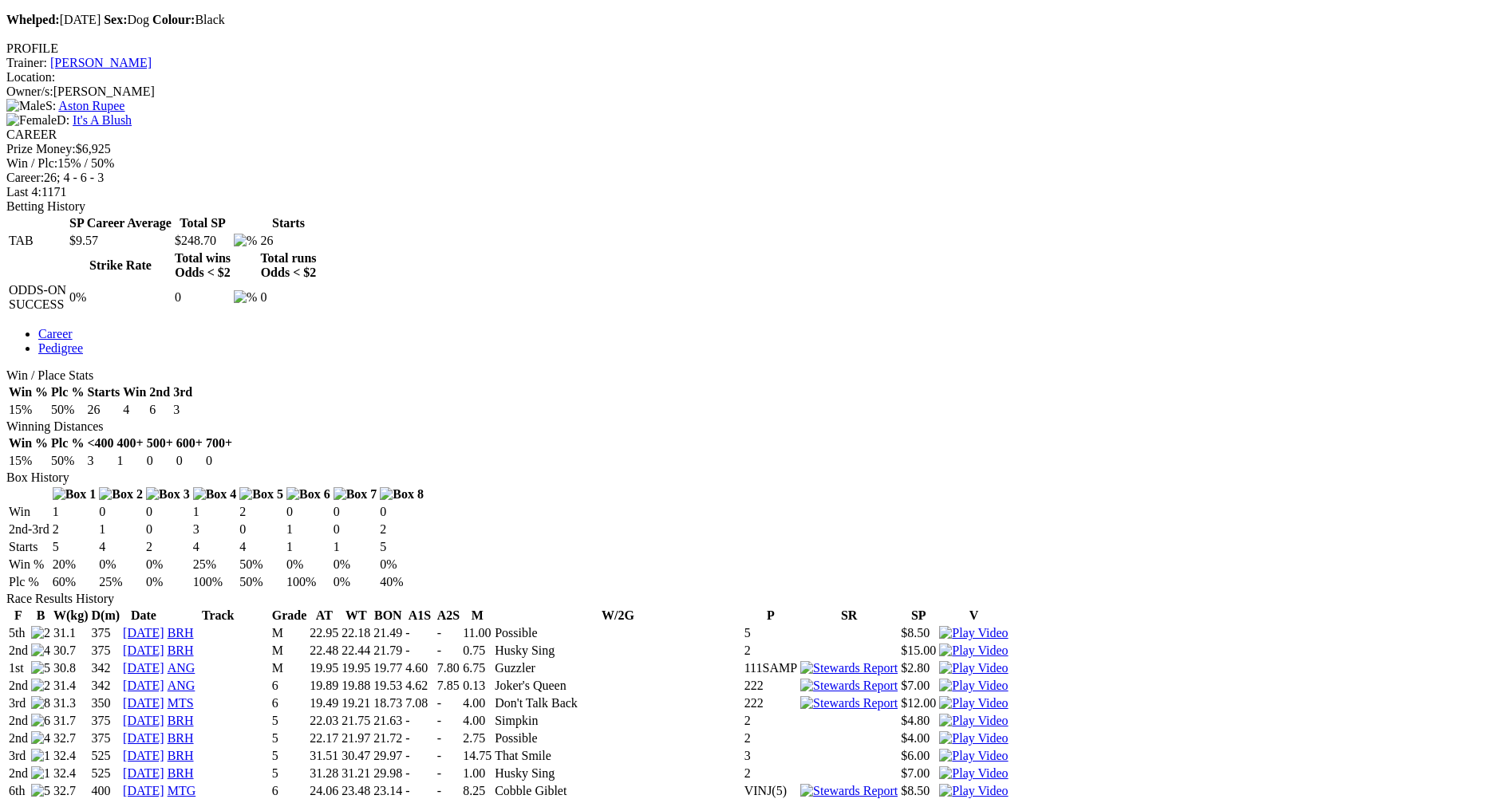
scroll to position [558, 0]
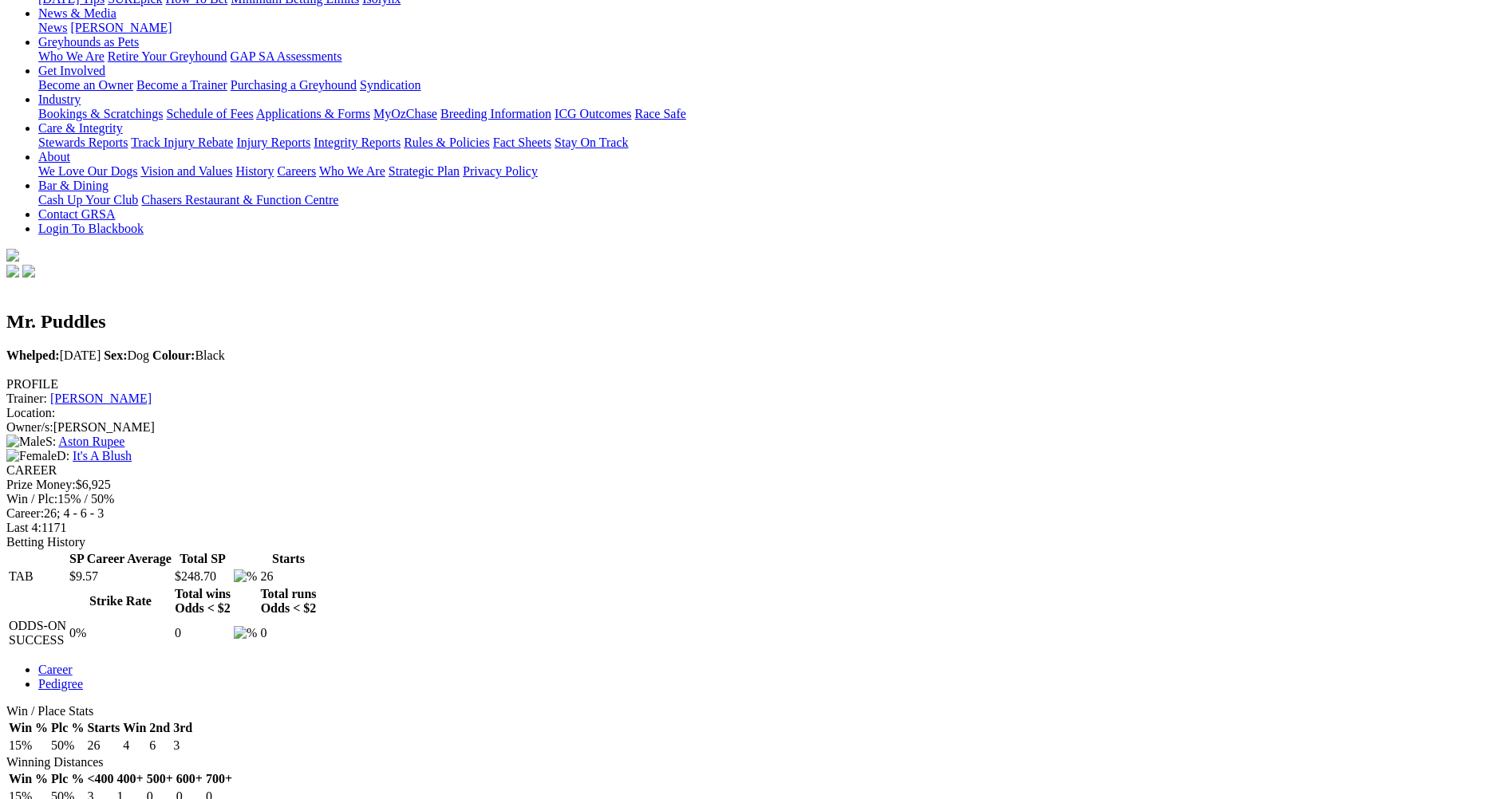
scroll to position [478, 0]
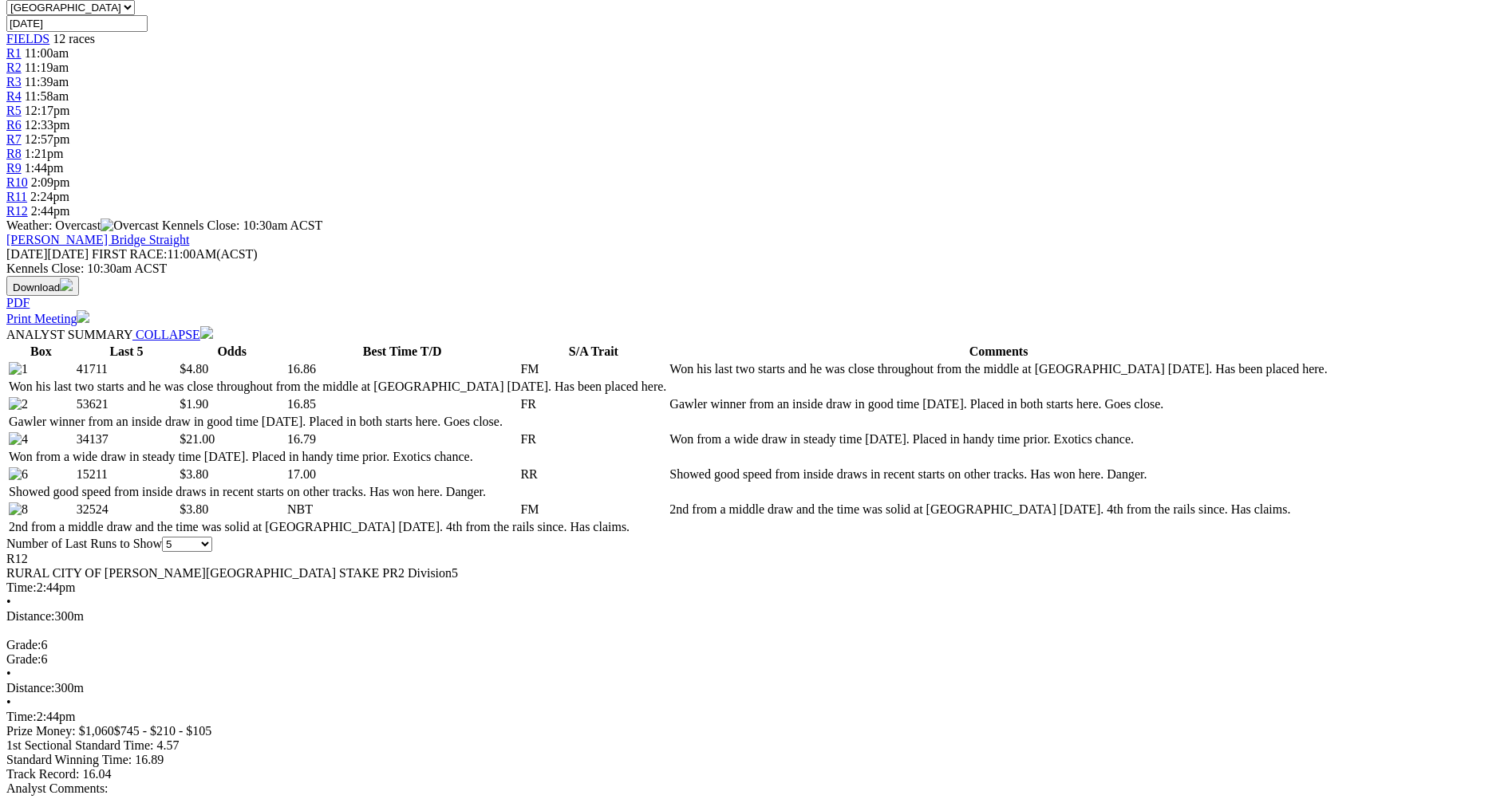
scroll to position [558, 0]
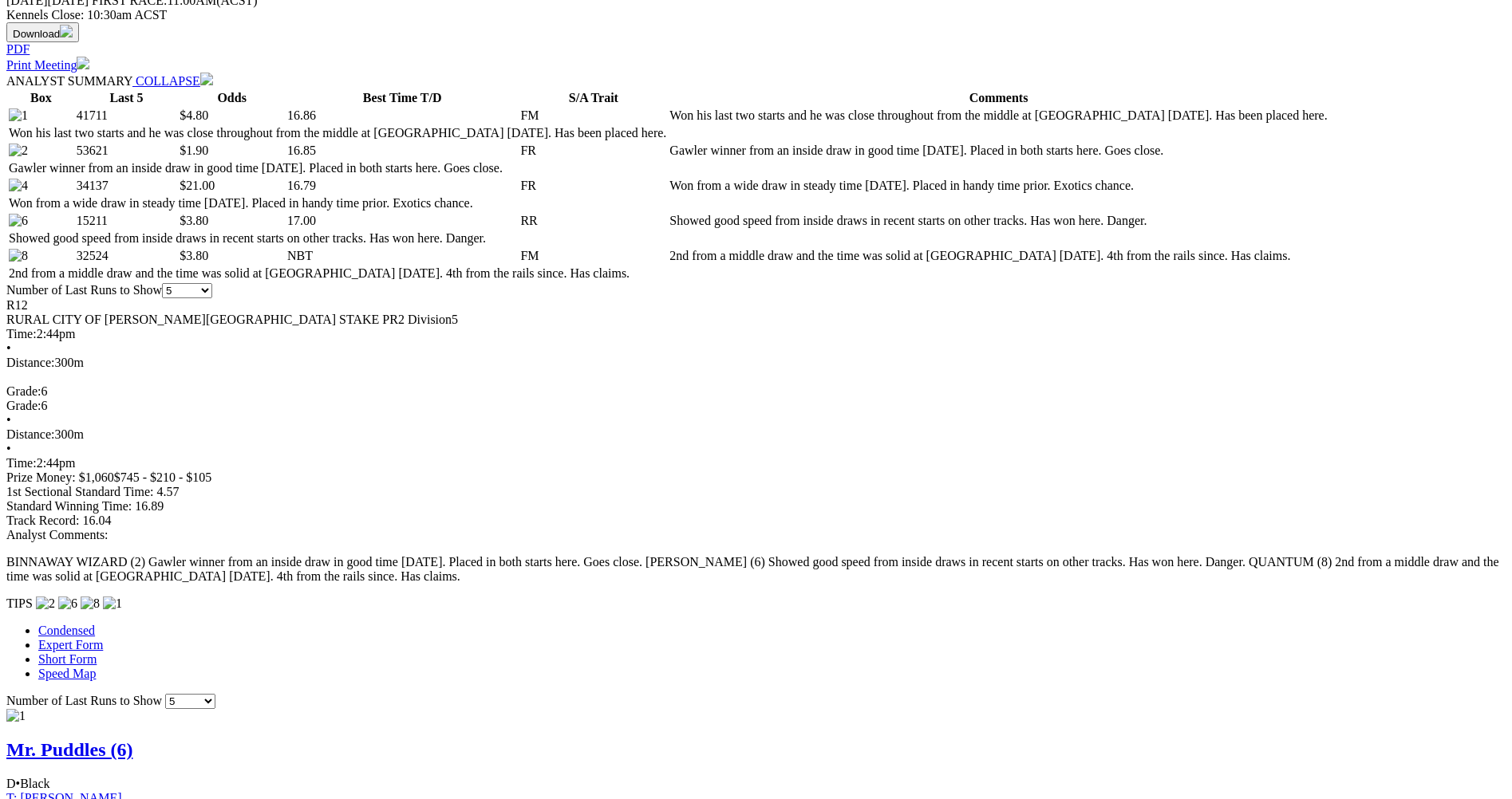
scroll to position [797, 0]
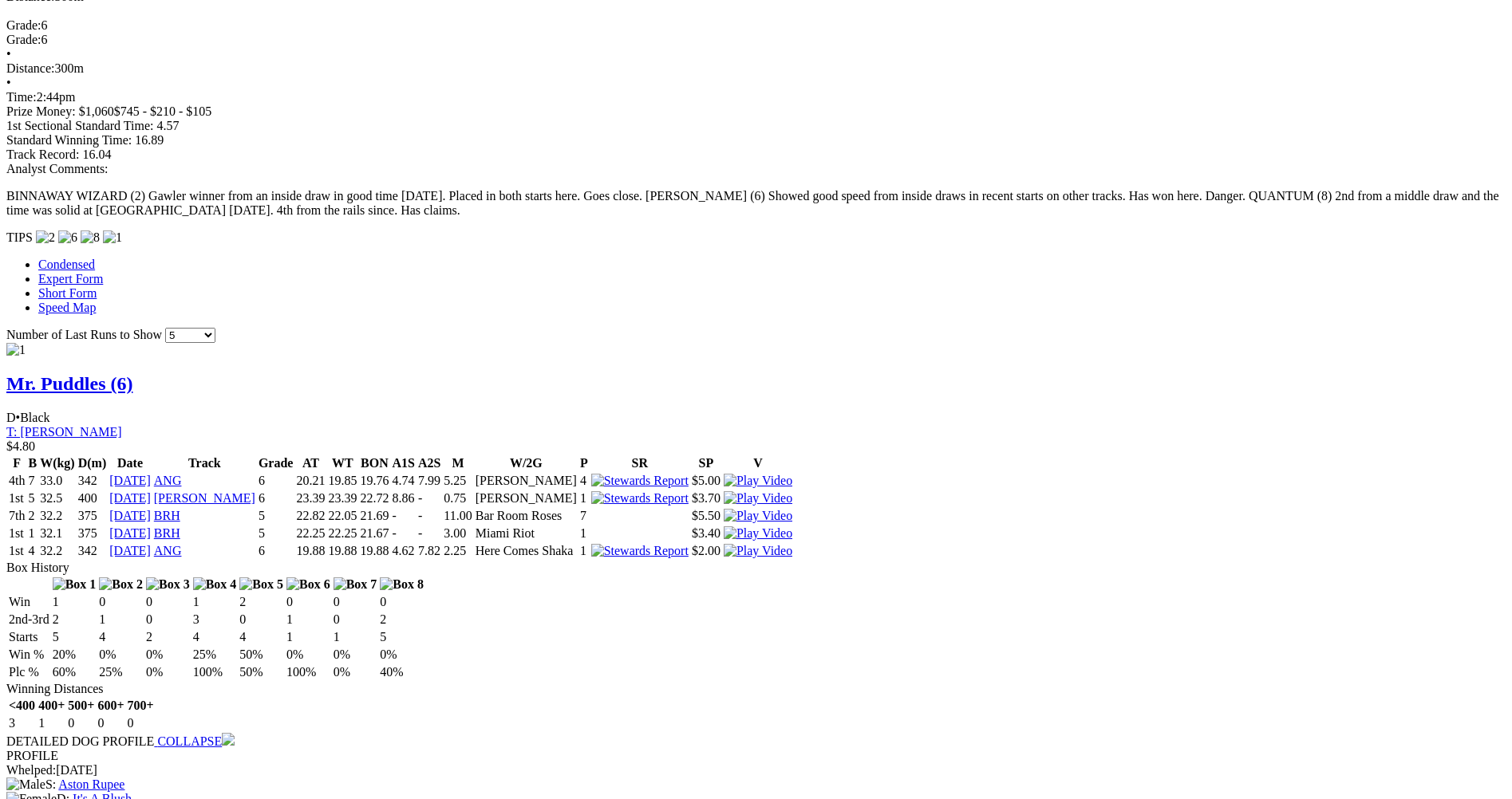
scroll to position [1276, 0]
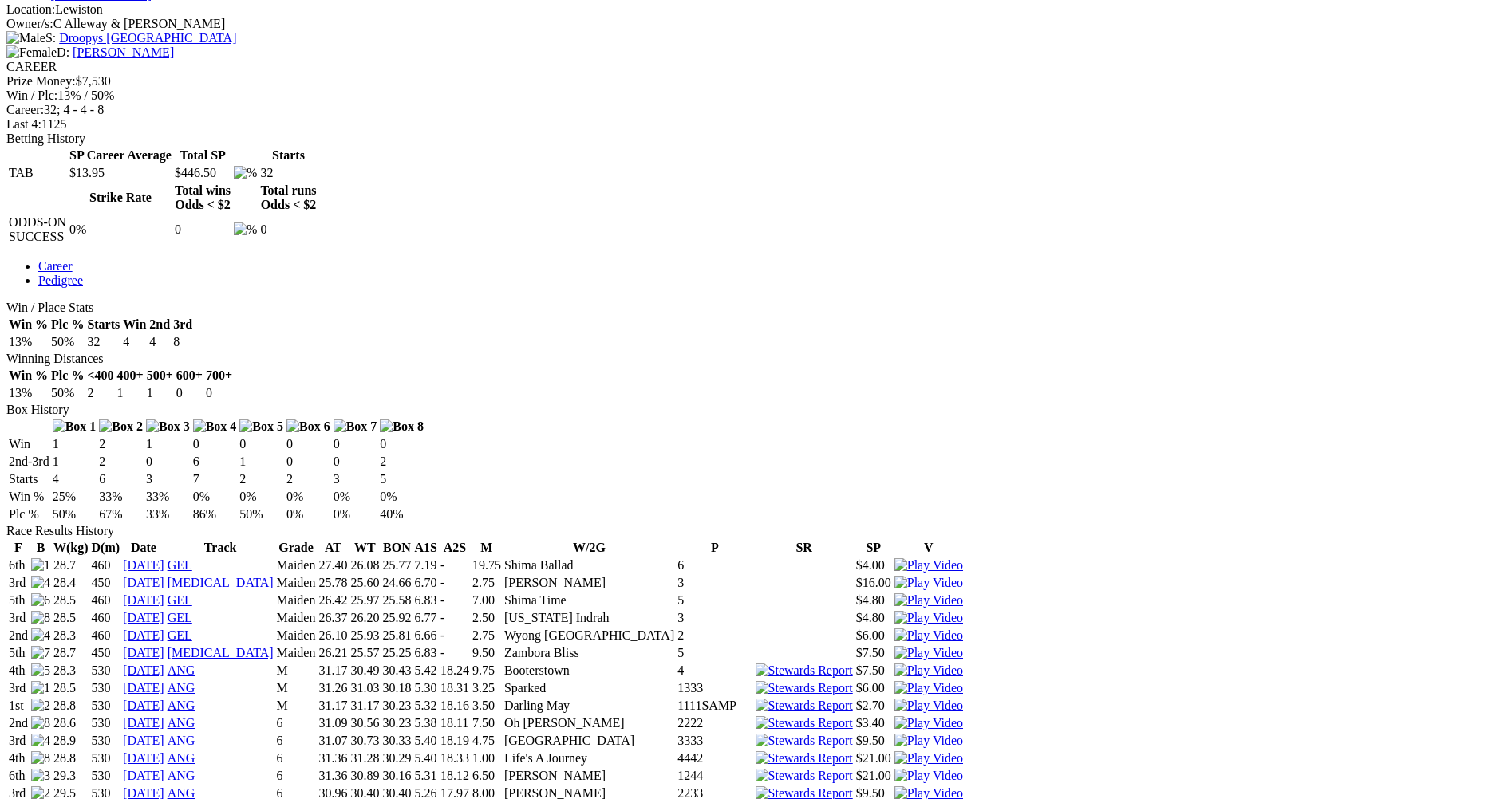
scroll to position [718, 0]
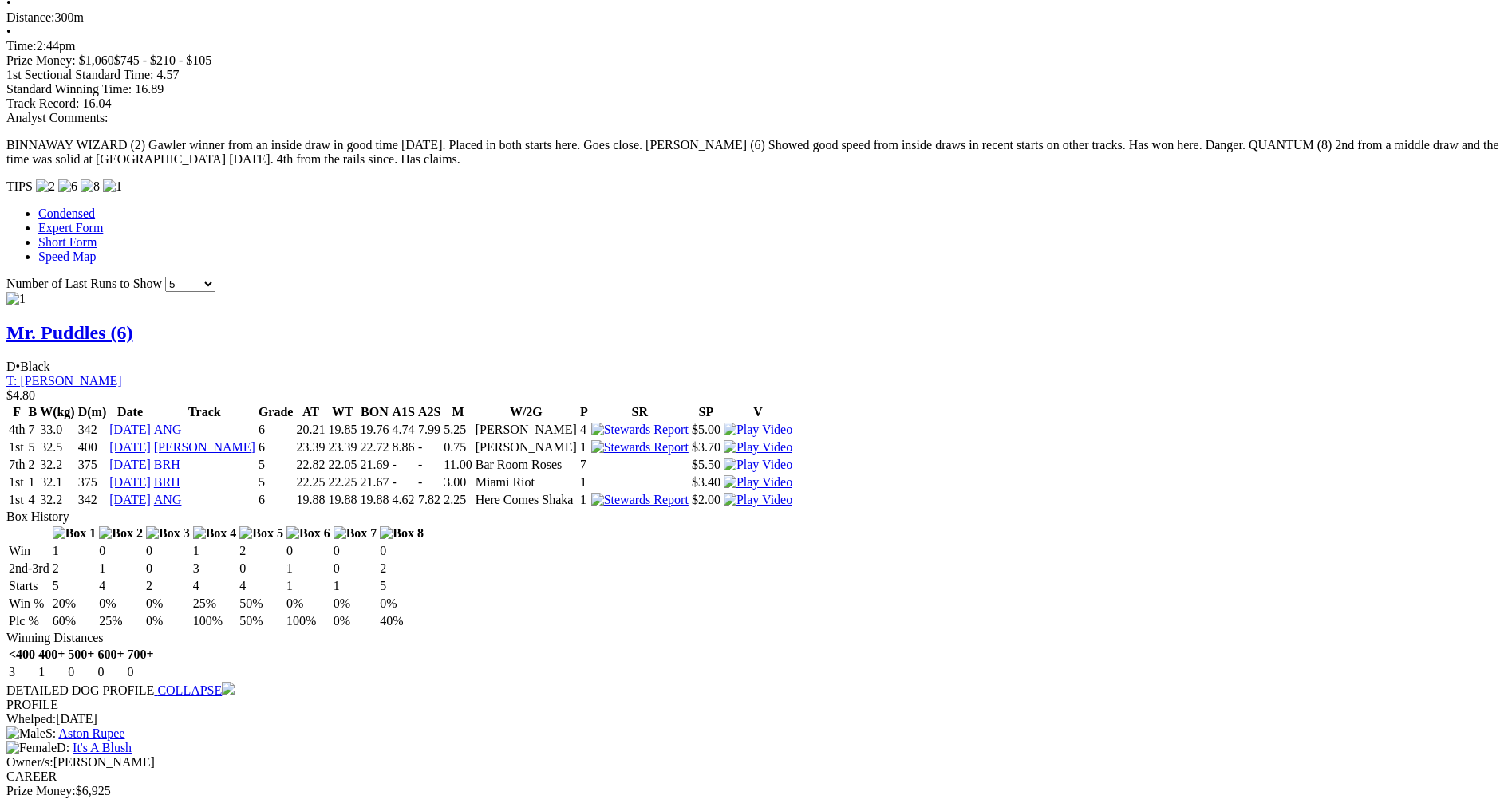
scroll to position [1196, 0]
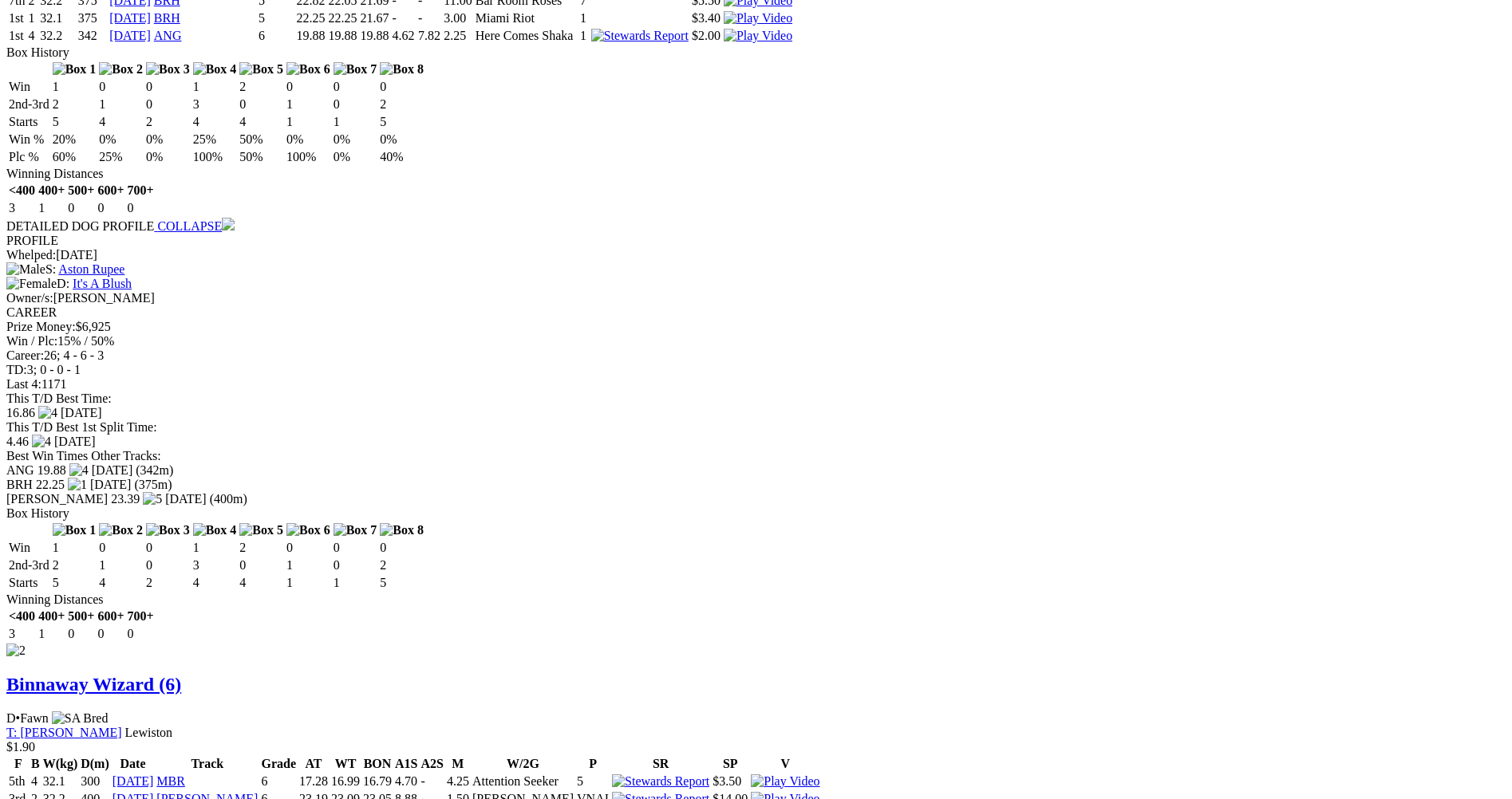
scroll to position [1683, 0]
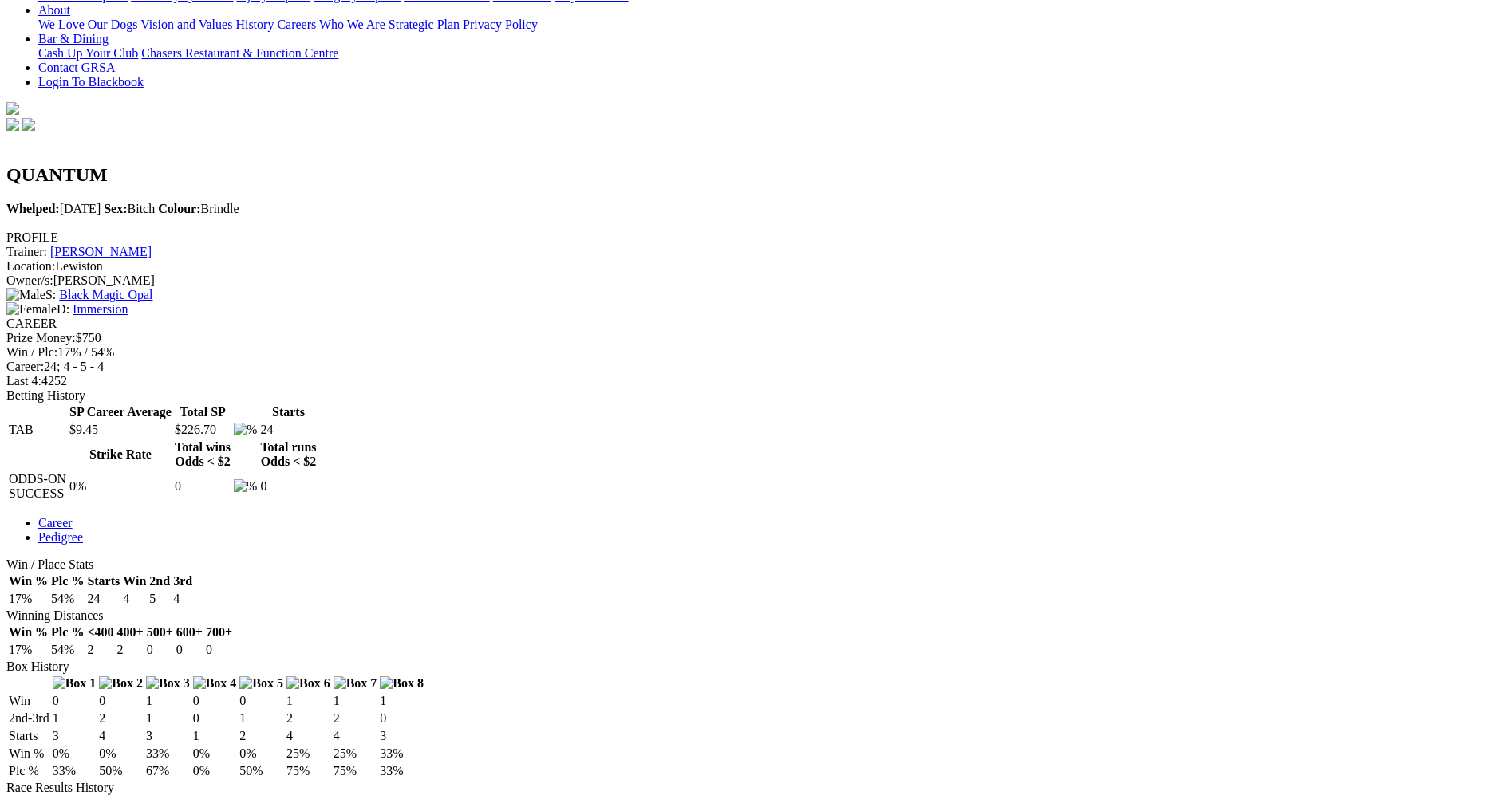
scroll to position [399, 0]
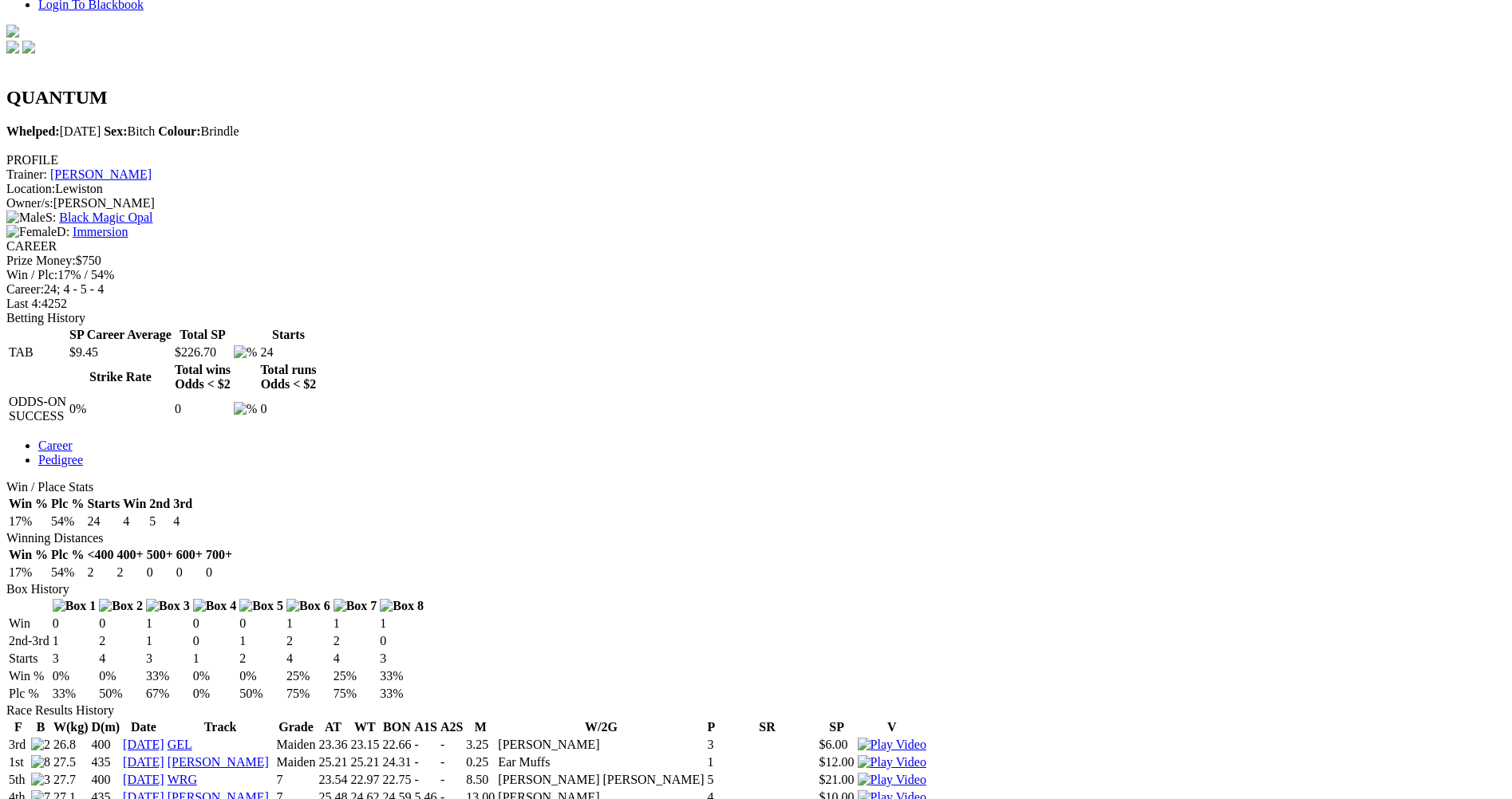
scroll to position [558, 0]
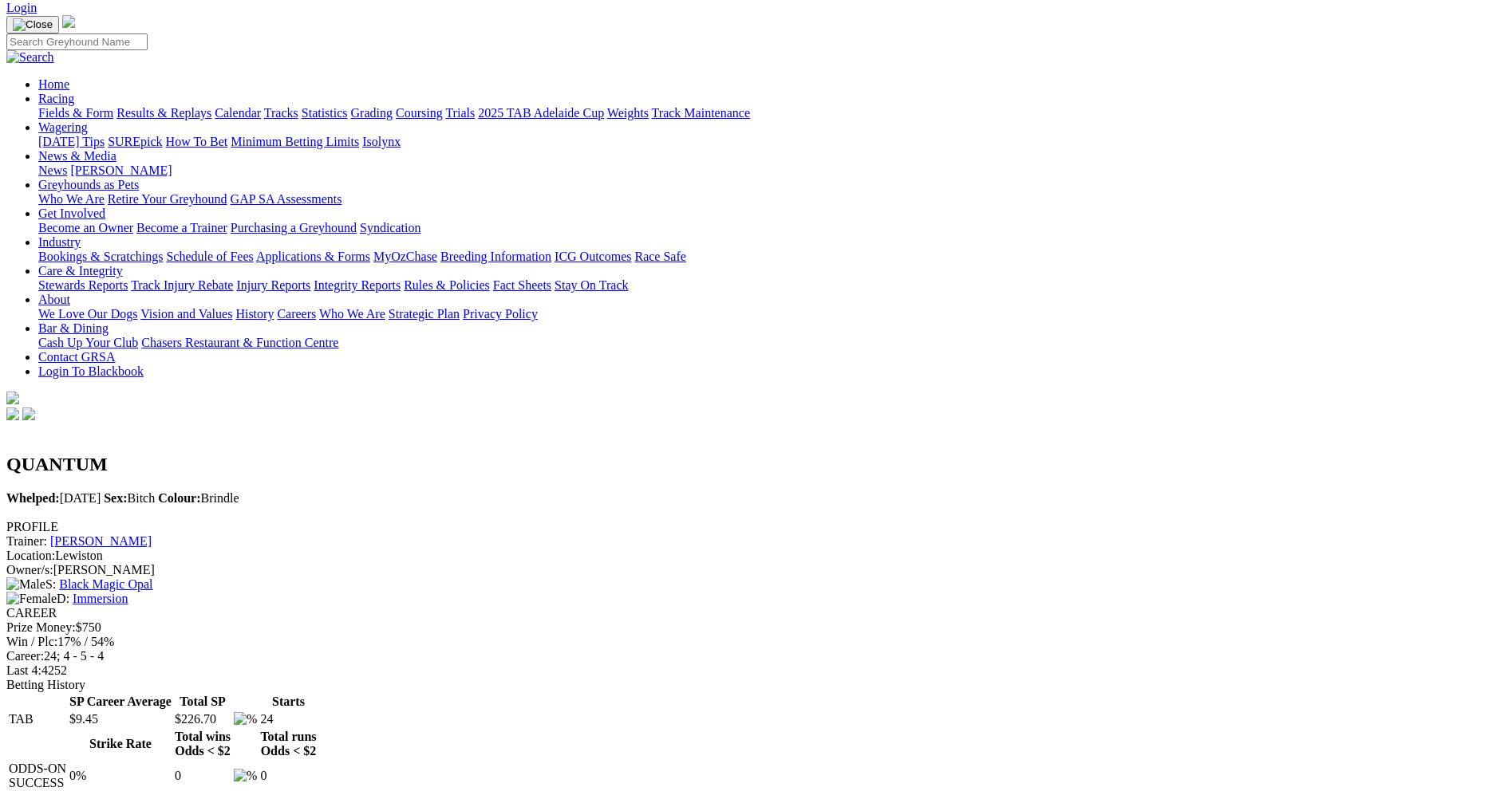
scroll to position [0, 0]
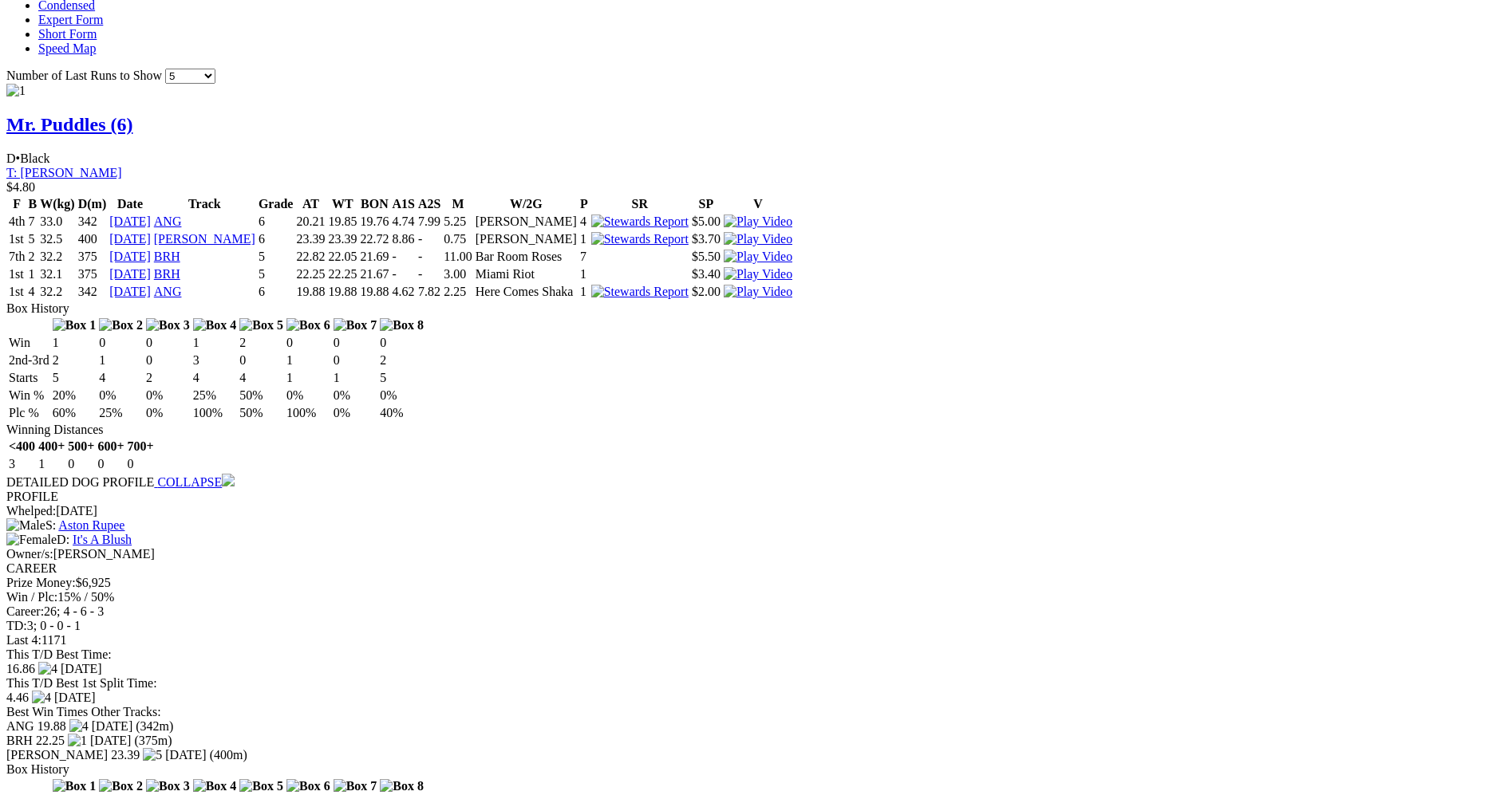
scroll to position [1436, 0]
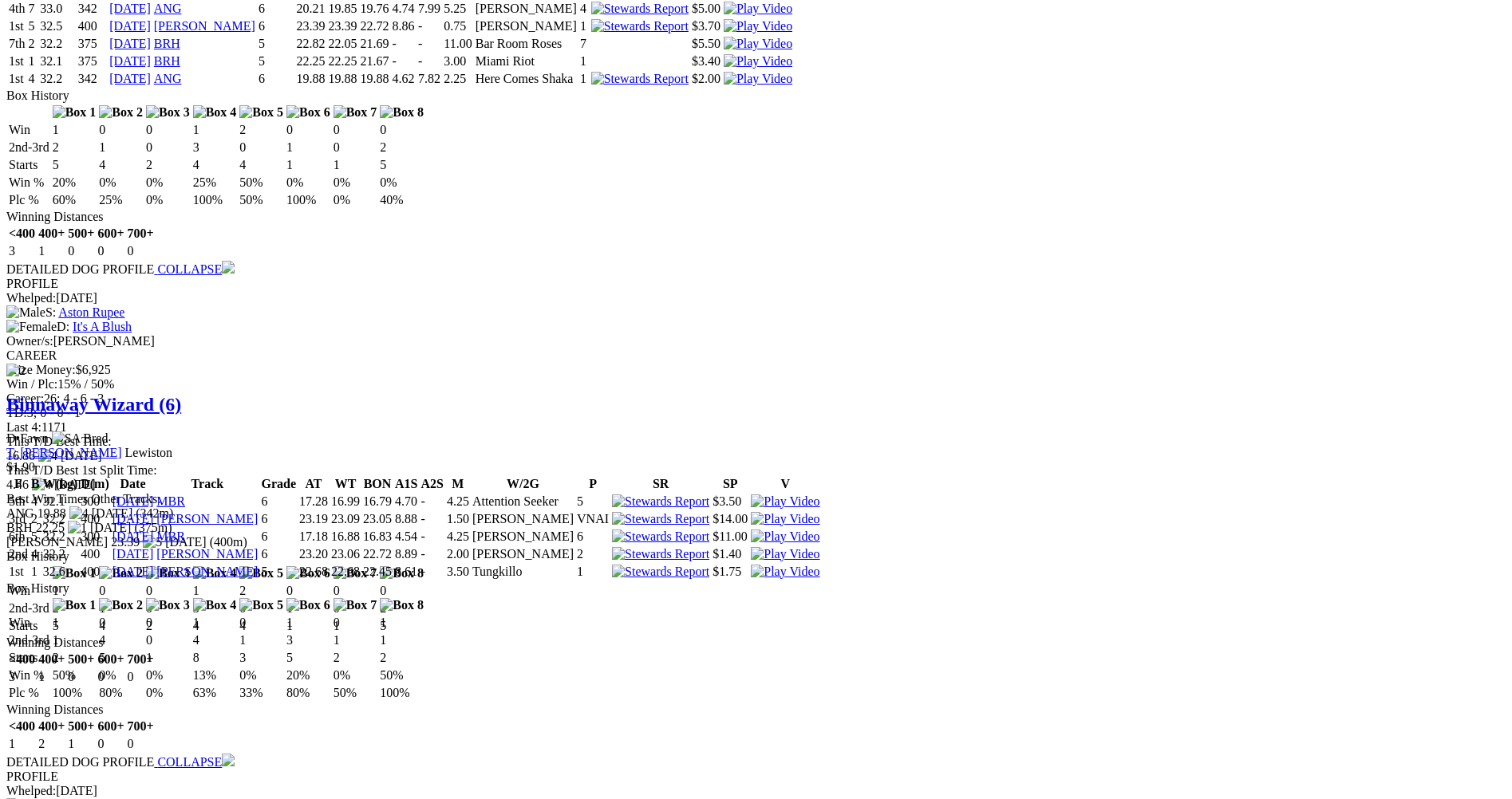
scroll to position [1613, 0]
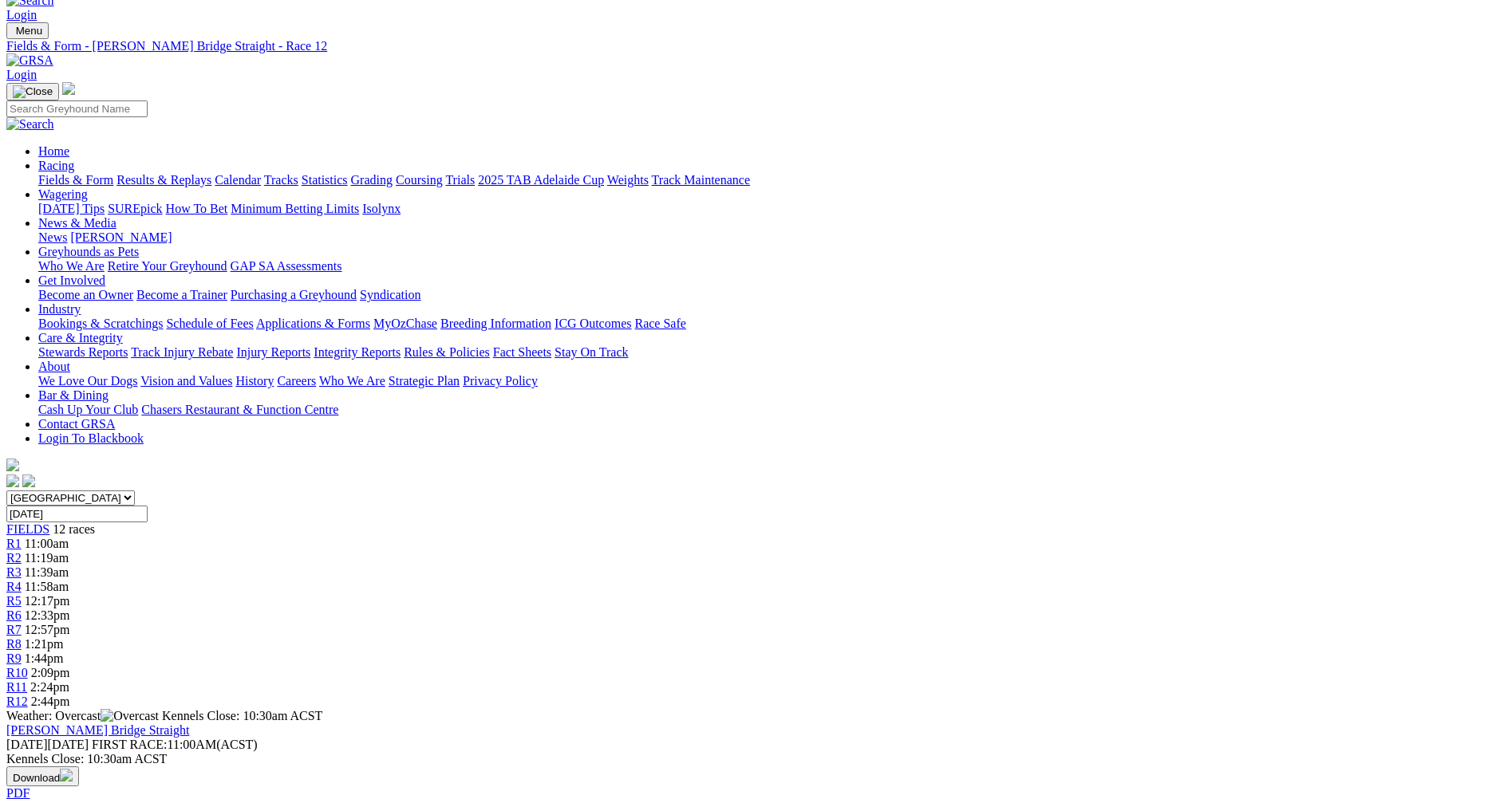
scroll to position [0, 0]
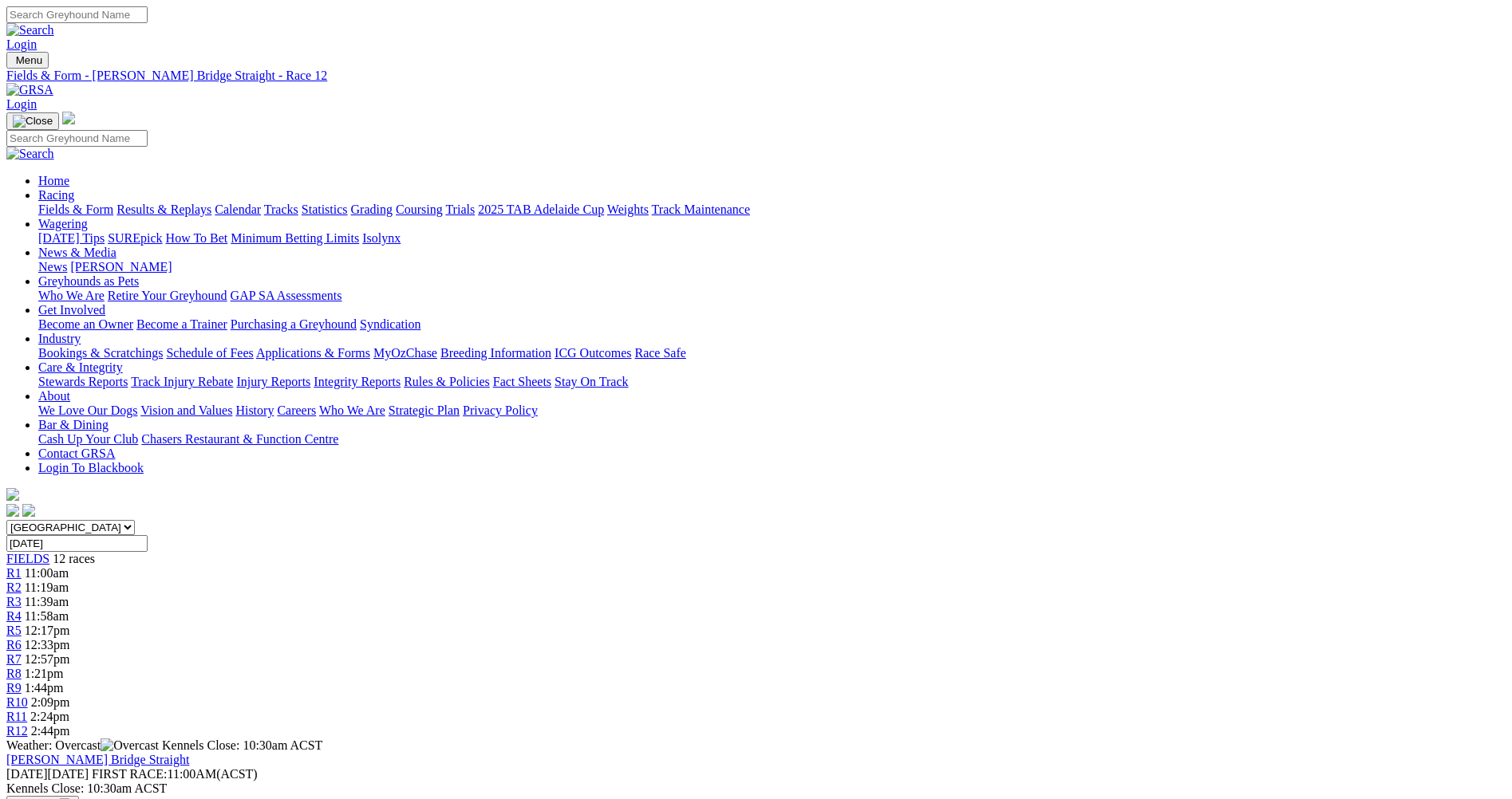
click at [113, 203] on link "Fields & Form" at bounding box center [76, 209] width 75 height 14
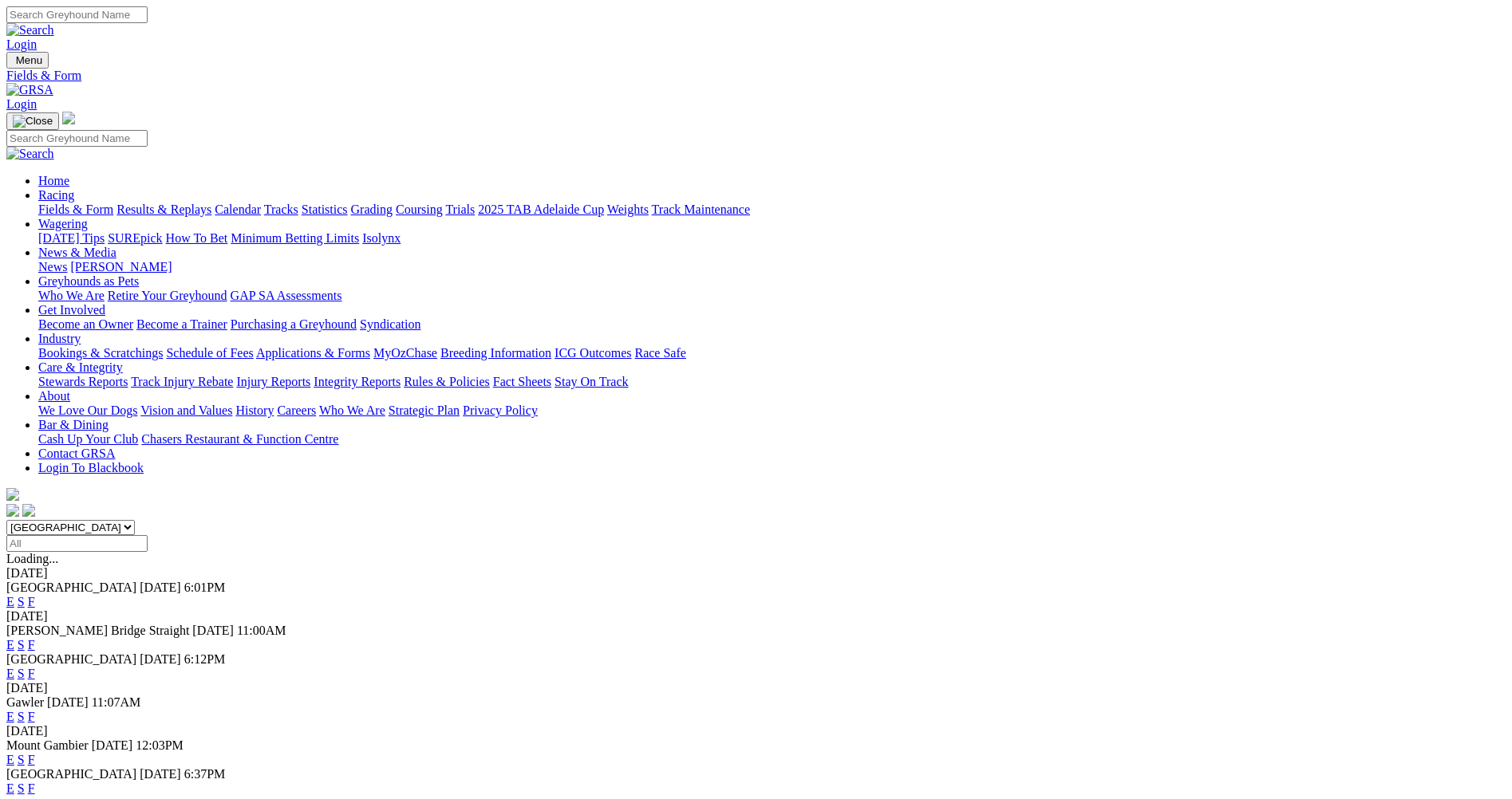
click at [35, 667] on link "F" at bounding box center [31, 674] width 7 height 14
click at [35, 709] on link "F" at bounding box center [31, 716] width 7 height 14
click at [35, 753] on link "F" at bounding box center [31, 759] width 7 height 14
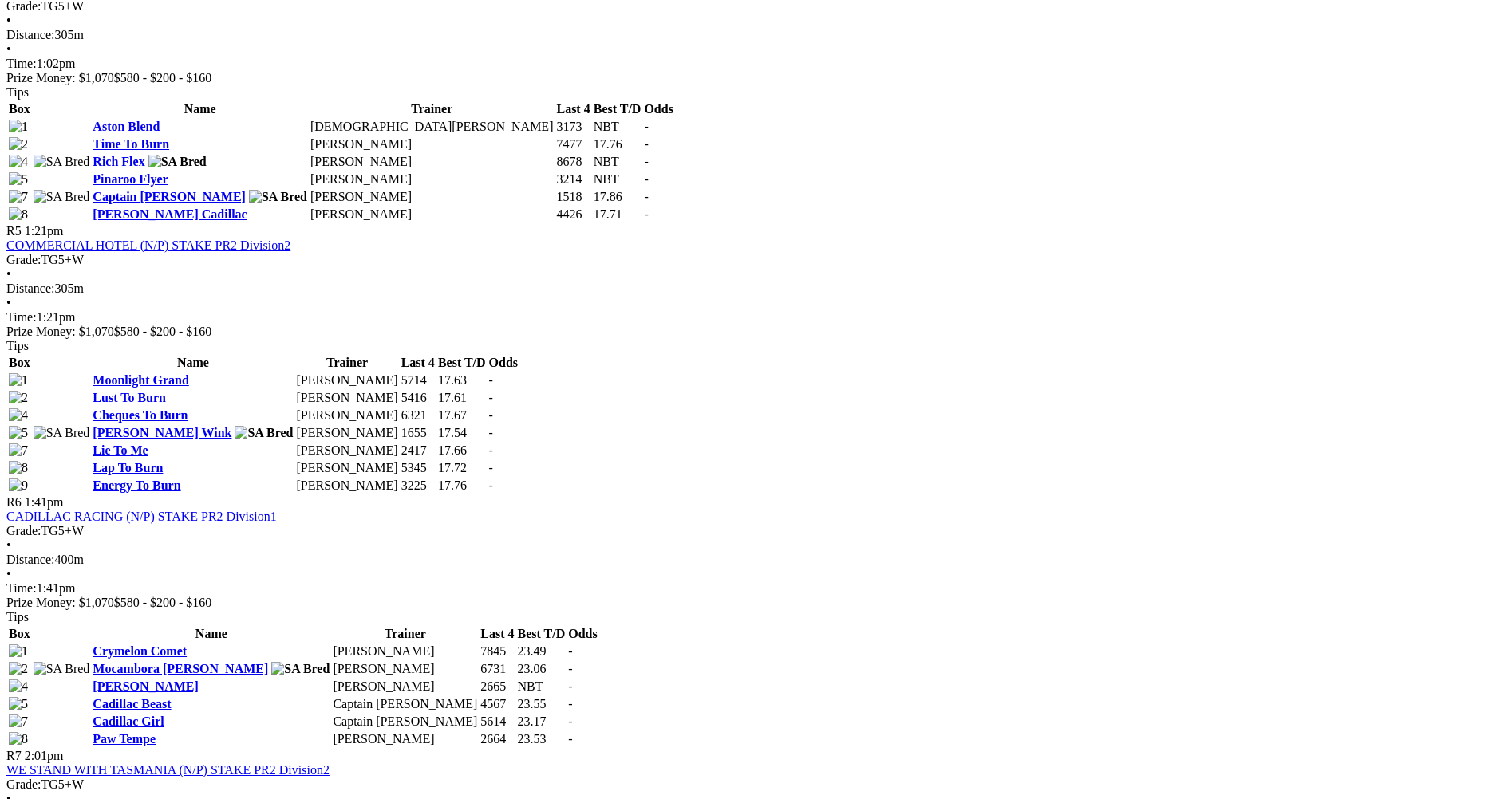
scroll to position [1915, 0]
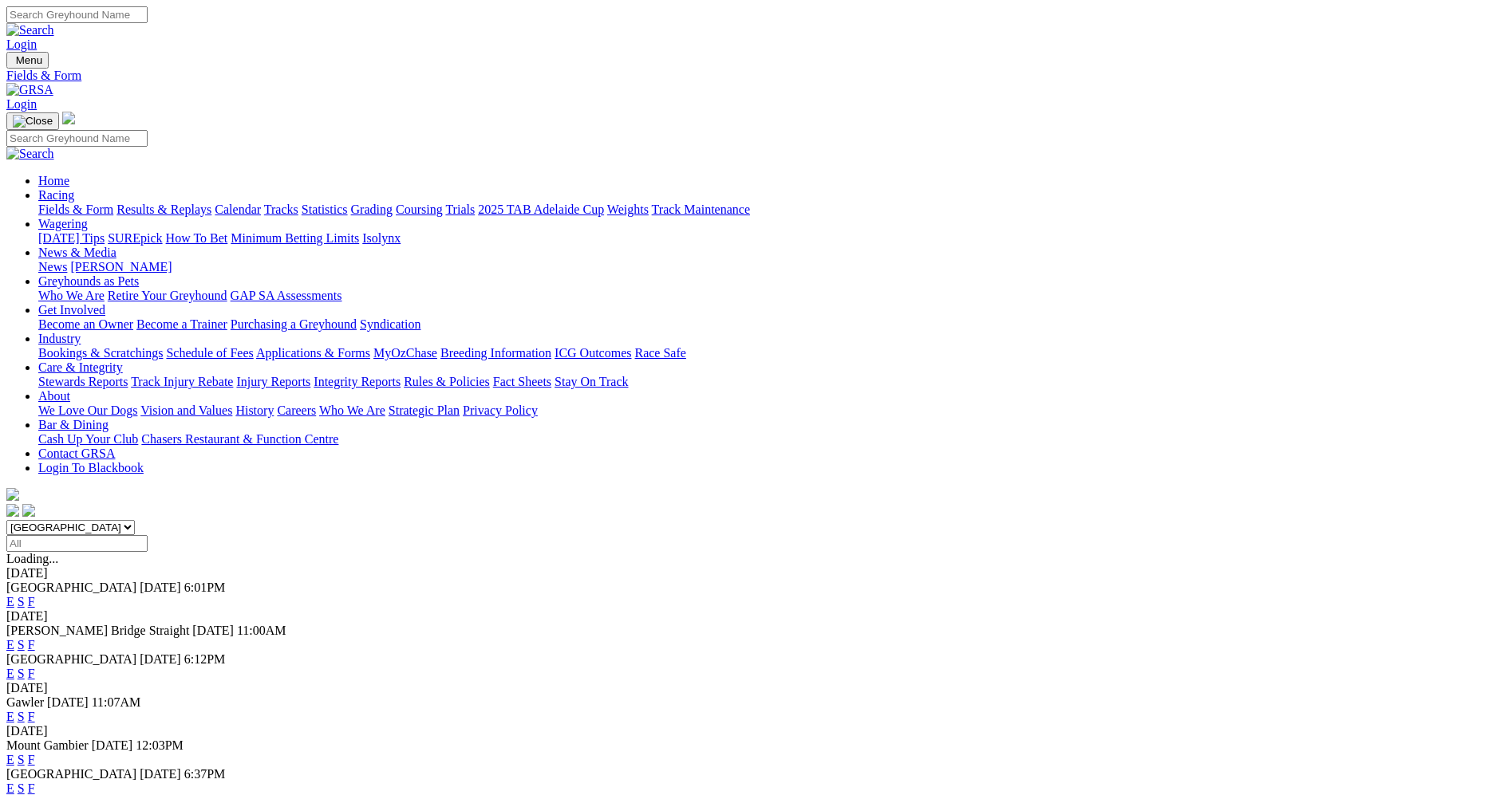
click at [35, 782] on link "F" at bounding box center [31, 788] width 7 height 14
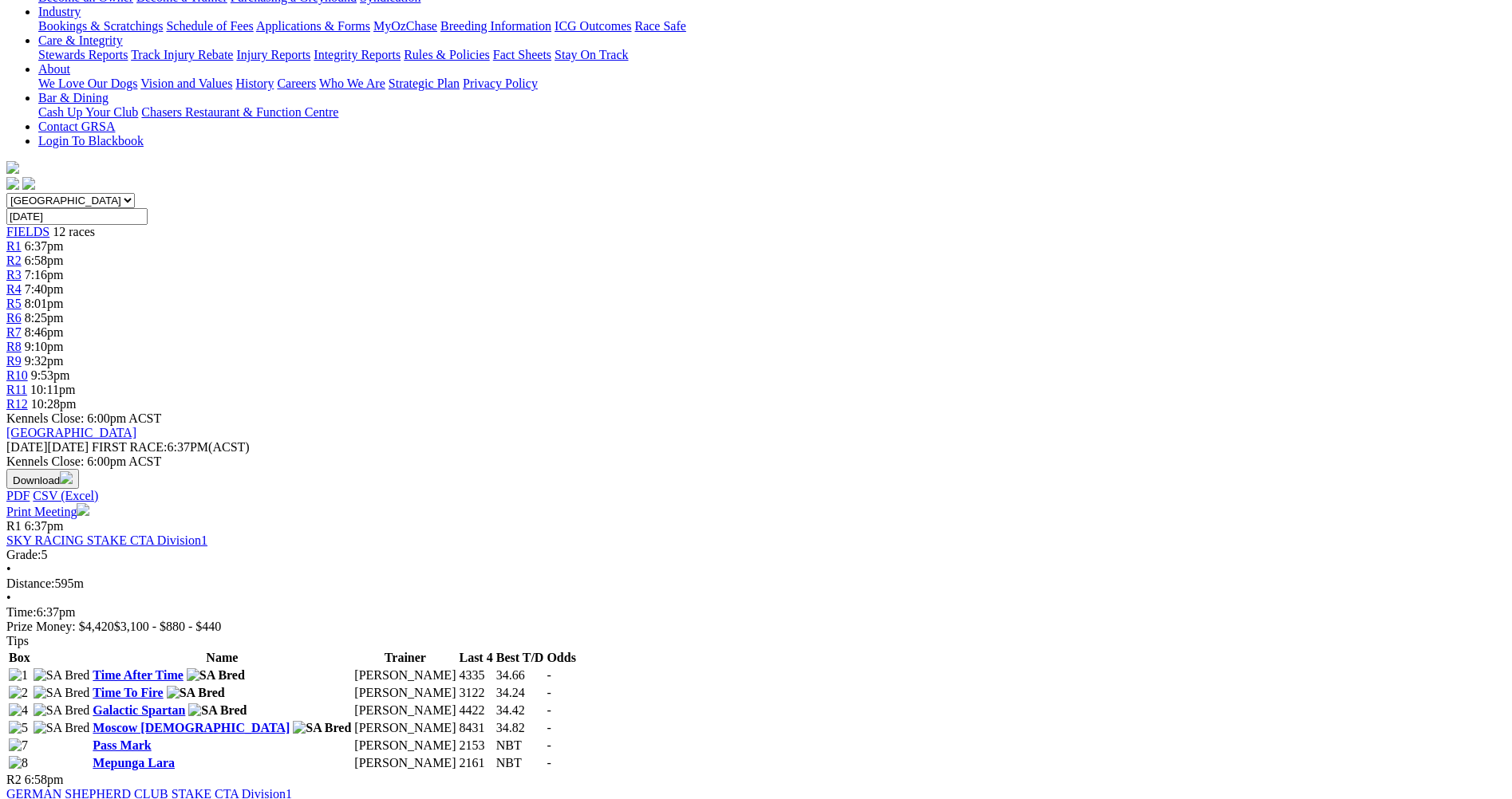
scroll to position [159, 0]
